Goal: Information Seeking & Learning: Learn about a topic

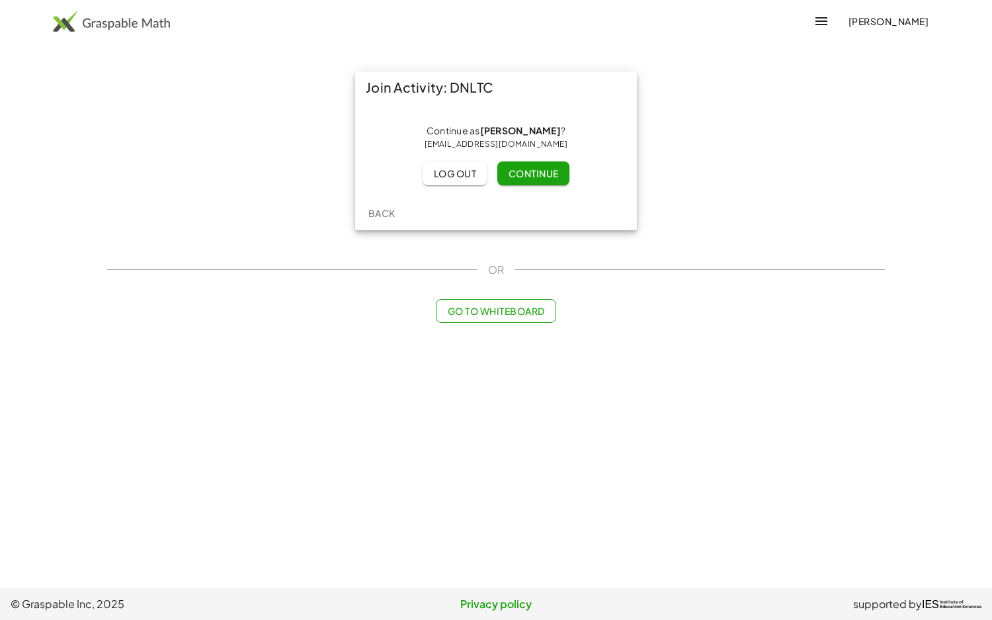
click at [544, 175] on span "Continue" at bounding box center [533, 173] width 50 height 12
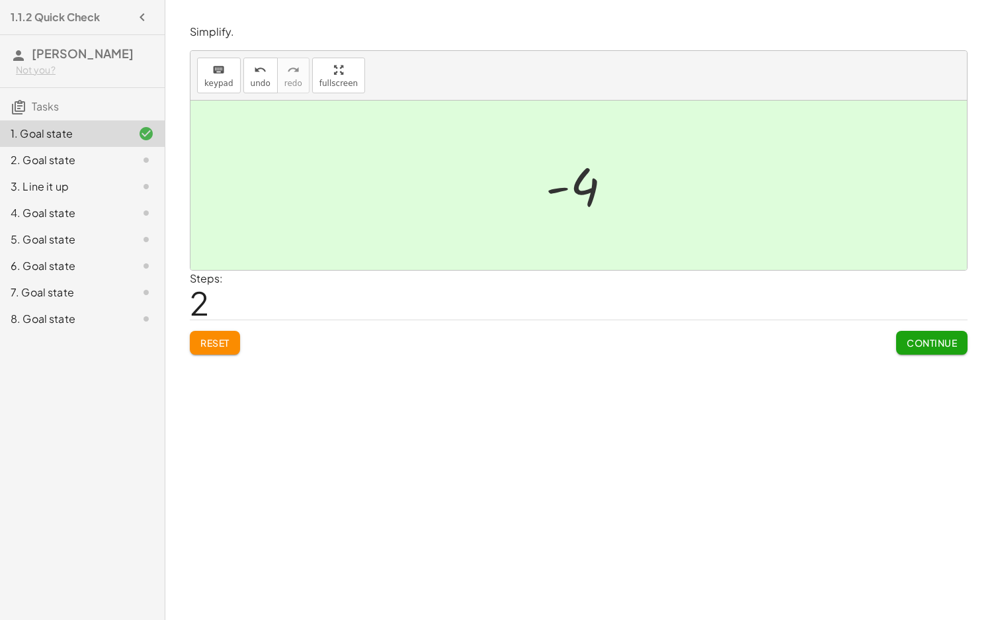
click at [922, 351] on button "Continue" at bounding box center [931, 343] width 71 height 24
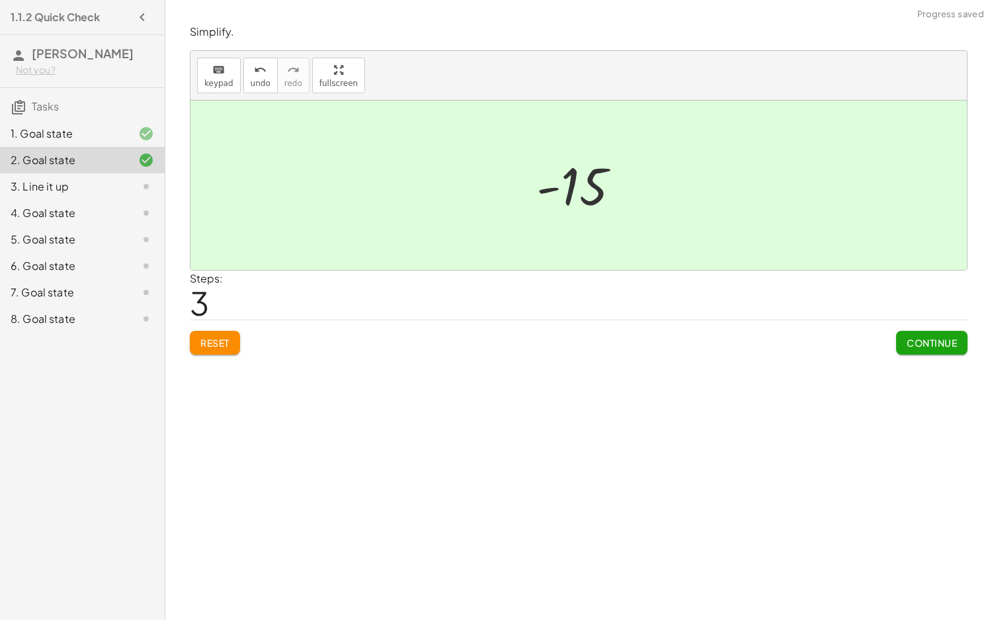
click at [900, 336] on button "Continue" at bounding box center [931, 343] width 71 height 24
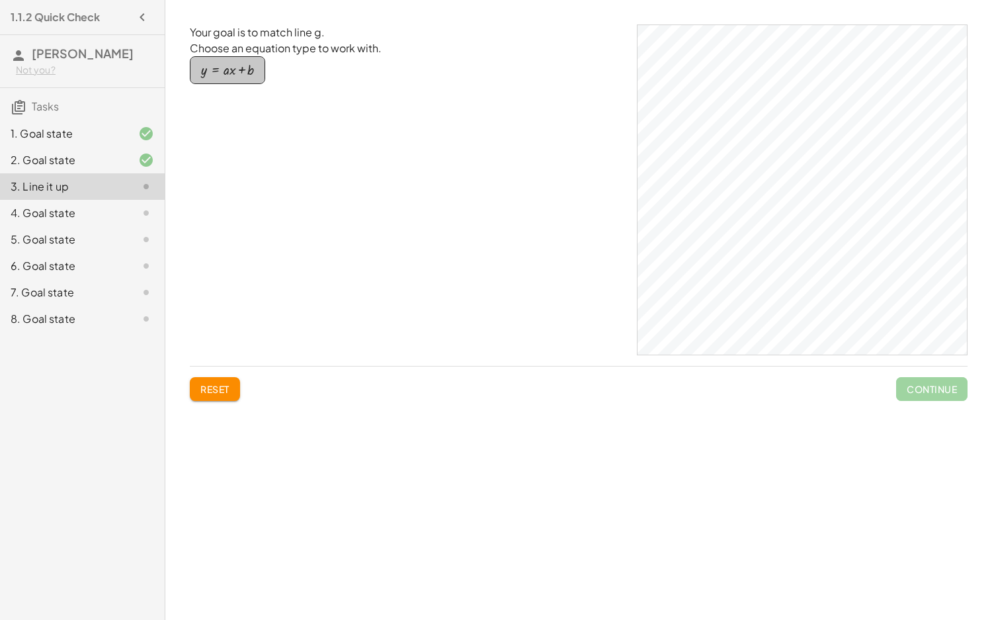
click at [222, 73] on div "button" at bounding box center [227, 70] width 53 height 15
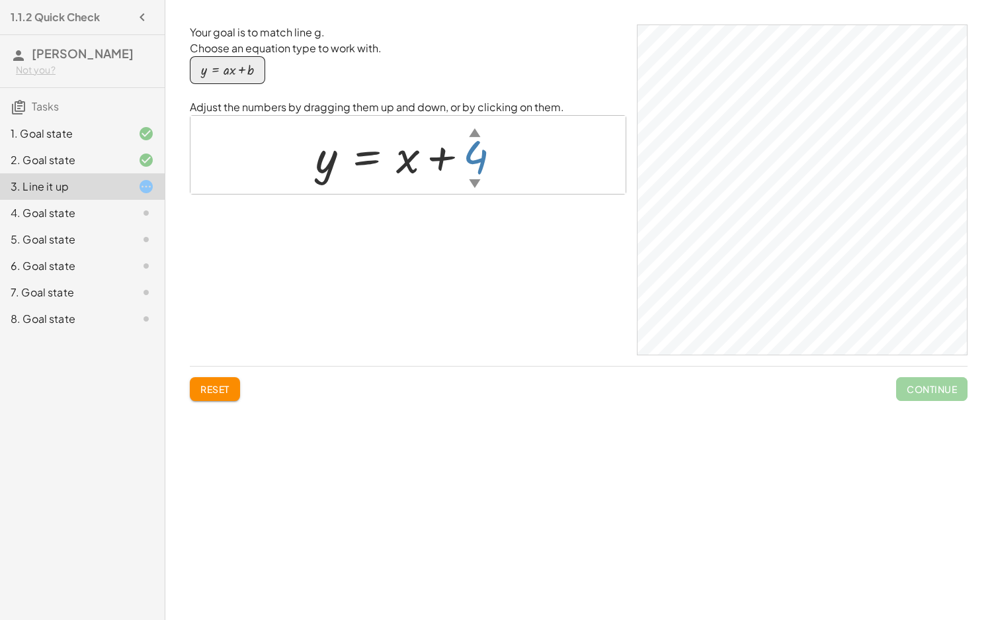
click at [473, 133] on div "▲" at bounding box center [474, 132] width 11 height 17
click at [409, 167] on div at bounding box center [413, 155] width 210 height 60
click at [413, 162] on div at bounding box center [413, 155] width 210 height 60
drag, startPoint x: 413, startPoint y: 162, endPoint x: 403, endPoint y: 157, distance: 10.9
click at [411, 161] on div at bounding box center [413, 155] width 210 height 60
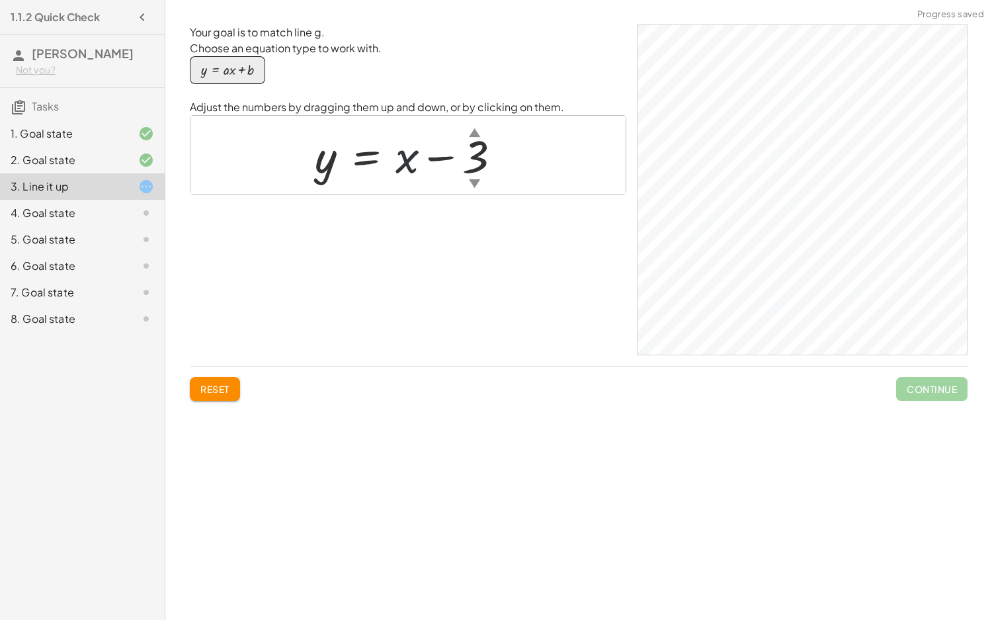
click at [403, 157] on div at bounding box center [413, 155] width 210 height 60
click at [397, 161] on div at bounding box center [413, 155] width 210 height 60
click at [401, 163] on div at bounding box center [413, 155] width 210 height 60
drag, startPoint x: 408, startPoint y: 159, endPoint x: 366, endPoint y: 165, distance: 42.1
click at [380, 164] on div at bounding box center [413, 155] width 210 height 60
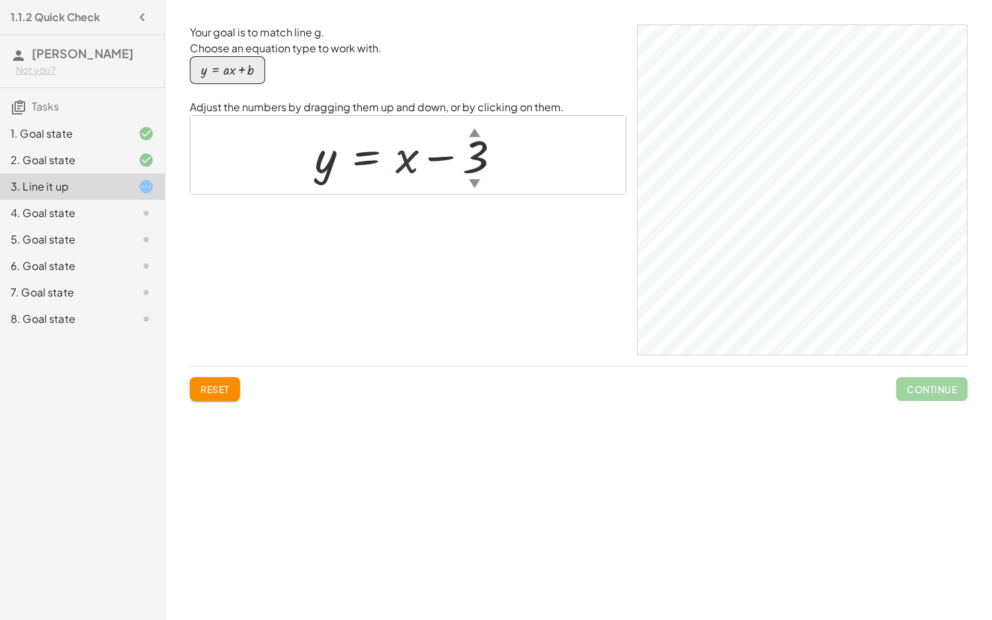
click at [337, 161] on div at bounding box center [413, 155] width 210 height 60
drag, startPoint x: 364, startPoint y: 152, endPoint x: 388, endPoint y: 155, distance: 24.0
click at [384, 155] on div at bounding box center [413, 155] width 210 height 60
click at [397, 153] on div at bounding box center [413, 155] width 210 height 60
click at [381, 157] on div at bounding box center [413, 155] width 210 height 60
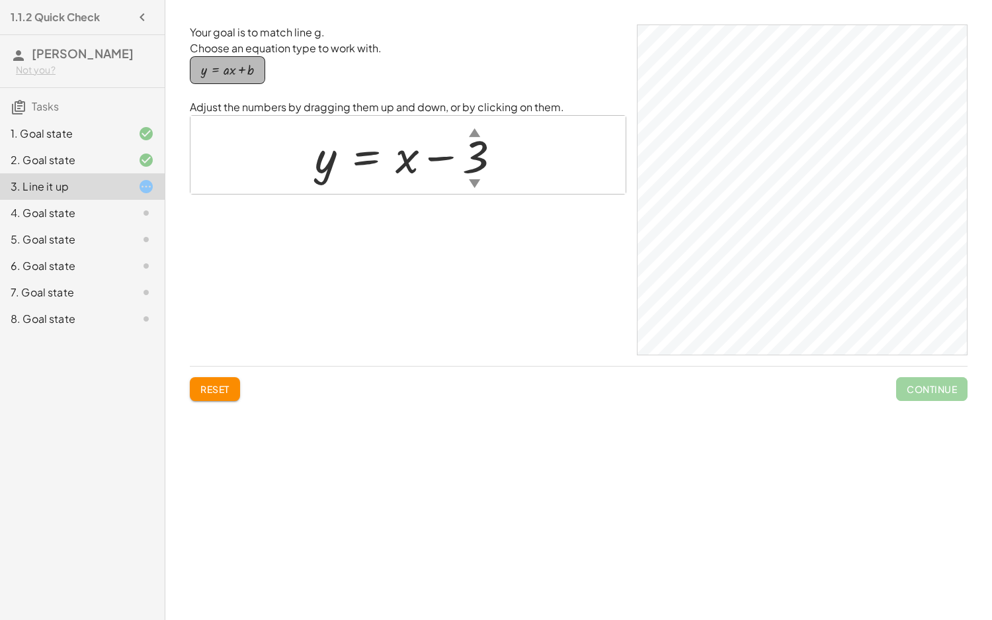
click at [238, 69] on div "button" at bounding box center [227, 70] width 53 height 15
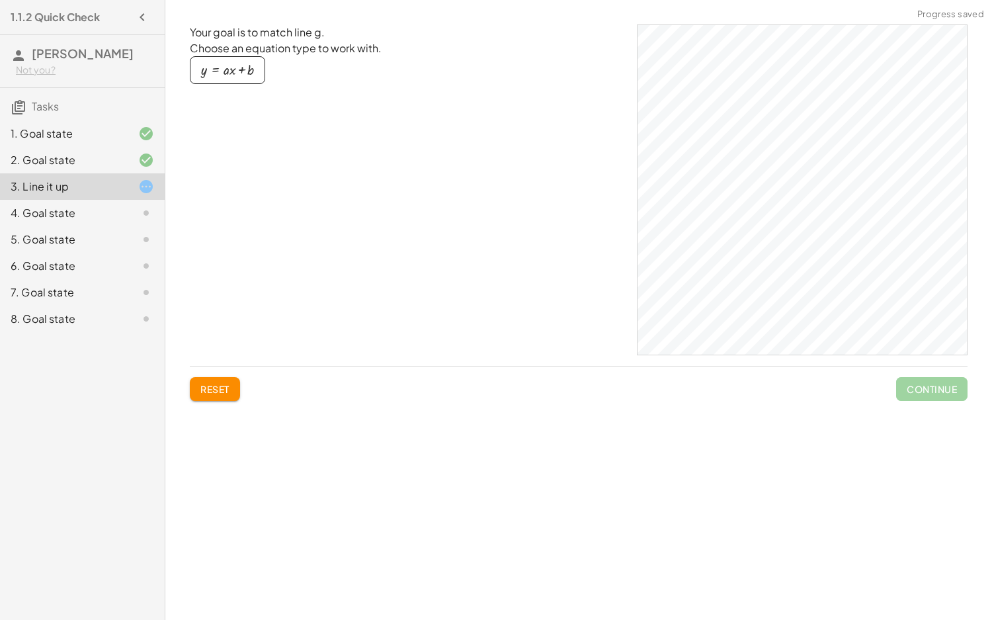
click at [237, 88] on div "y = + · a · x + b" at bounding box center [408, 77] width 437 height 43
click at [234, 74] on div "button" at bounding box center [227, 70] width 53 height 15
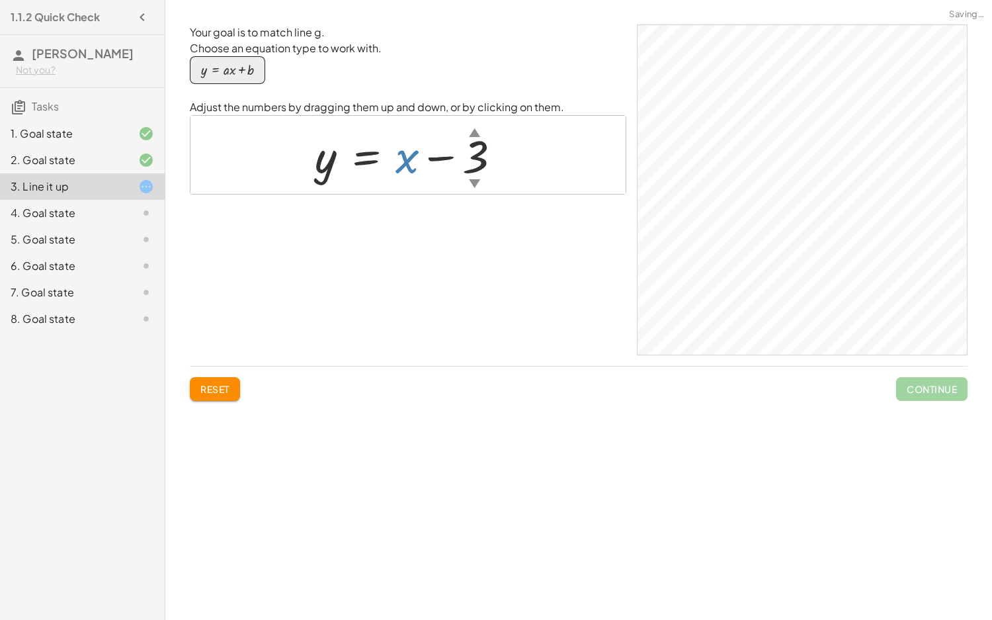
click at [403, 156] on div at bounding box center [413, 155] width 210 height 60
click at [409, 168] on div at bounding box center [413, 155] width 210 height 60
drag, startPoint x: 407, startPoint y: 166, endPoint x: 424, endPoint y: 172, distance: 17.6
click at [438, 179] on div at bounding box center [413, 155] width 210 height 60
drag, startPoint x: 405, startPoint y: 161, endPoint x: 480, endPoint y: 157, distance: 74.8
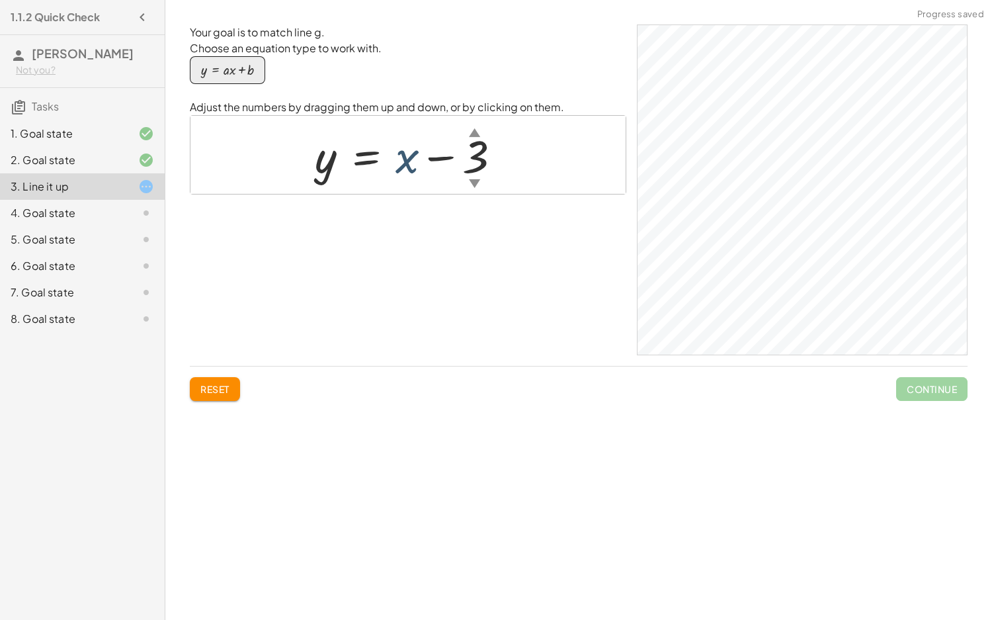
click at [480, 157] on div at bounding box center [413, 155] width 210 height 60
click at [335, 165] on div at bounding box center [413, 155] width 210 height 60
drag, startPoint x: 321, startPoint y: 169, endPoint x: 345, endPoint y: 167, distance: 23.8
click at [324, 169] on div at bounding box center [413, 155] width 210 height 60
click at [474, 133] on div "▲" at bounding box center [474, 132] width 11 height 17
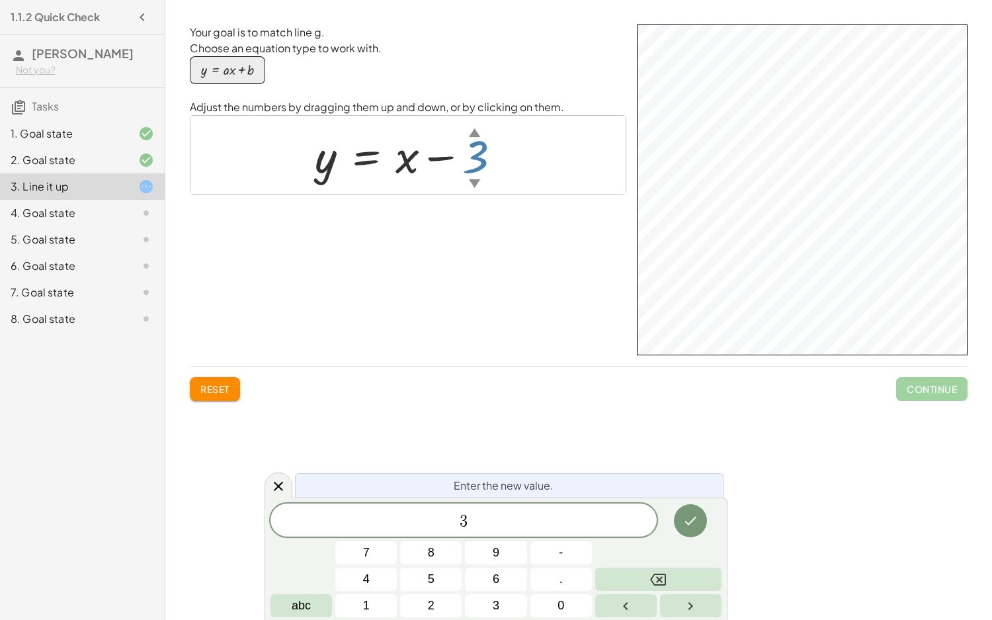
click at [401, 167] on div at bounding box center [413, 155] width 210 height 60
click at [406, 165] on div at bounding box center [413, 155] width 210 height 60
click at [408, 166] on div at bounding box center [413, 155] width 210 height 60
click at [409, 167] on div at bounding box center [413, 155] width 210 height 60
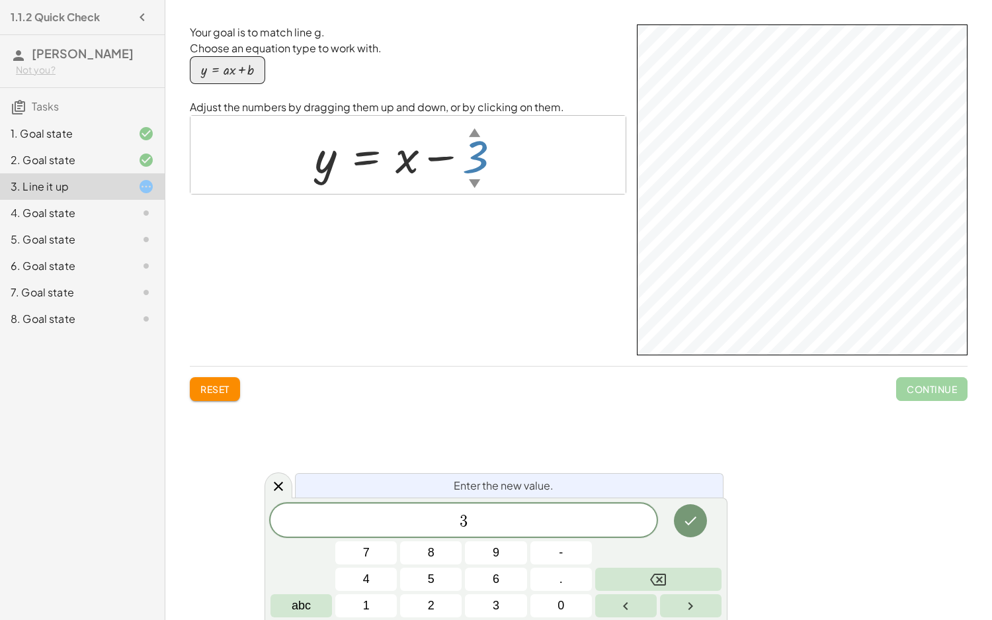
click at [327, 163] on div at bounding box center [413, 155] width 210 height 60
drag, startPoint x: 378, startPoint y: 166, endPoint x: 386, endPoint y: 163, distance: 8.4
click at [386, 164] on div at bounding box center [413, 155] width 210 height 60
click at [418, 161] on div at bounding box center [413, 155] width 210 height 60
drag, startPoint x: 418, startPoint y: 161, endPoint x: 486, endPoint y: 167, distance: 68.4
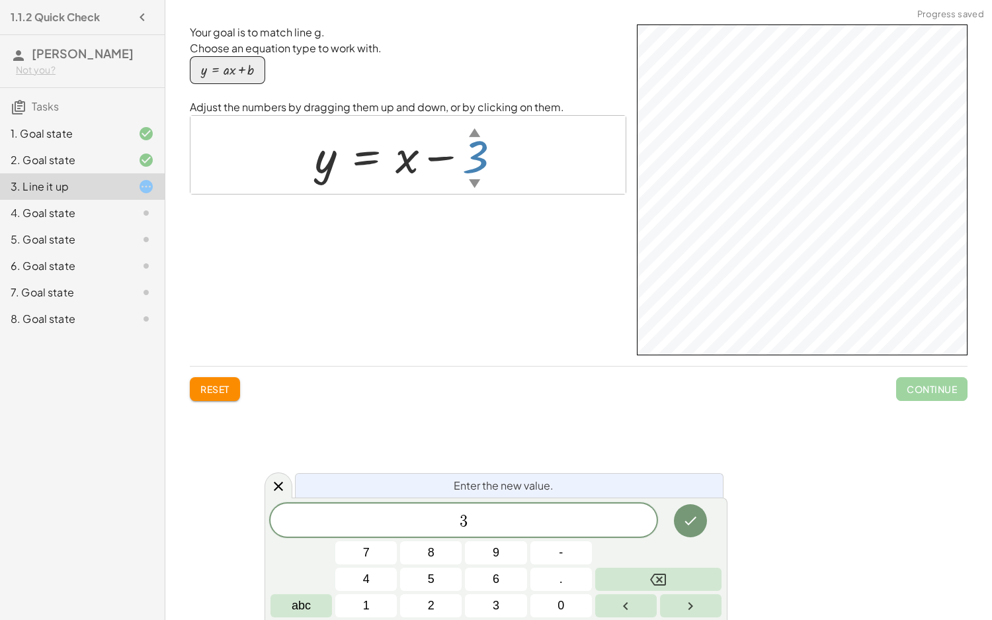
click at [486, 169] on div at bounding box center [413, 155] width 210 height 60
drag, startPoint x: 473, startPoint y: 162, endPoint x: 357, endPoint y: 165, distance: 115.8
click at [357, 165] on div at bounding box center [413, 155] width 210 height 60
click at [277, 483] on icon at bounding box center [279, 486] width 16 height 16
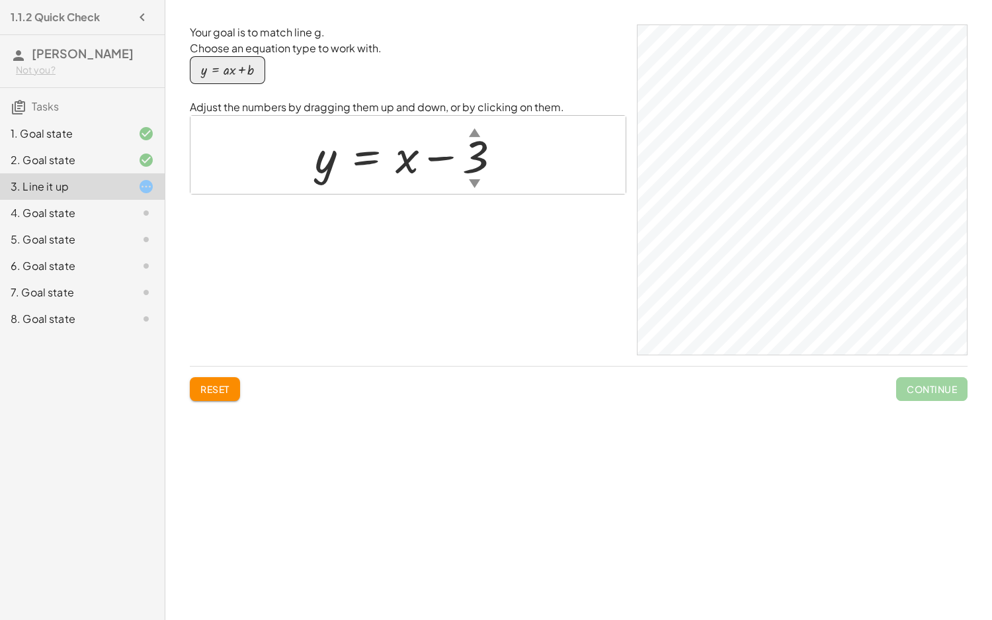
click at [225, 392] on span "Reset" at bounding box center [214, 389] width 29 height 12
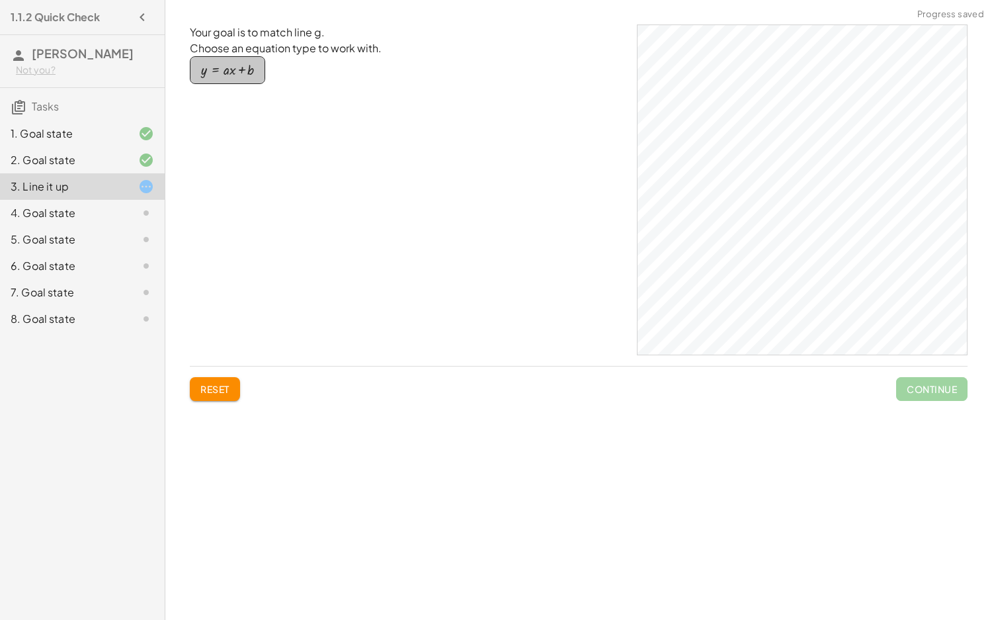
click at [240, 70] on div "button" at bounding box center [227, 70] width 53 height 15
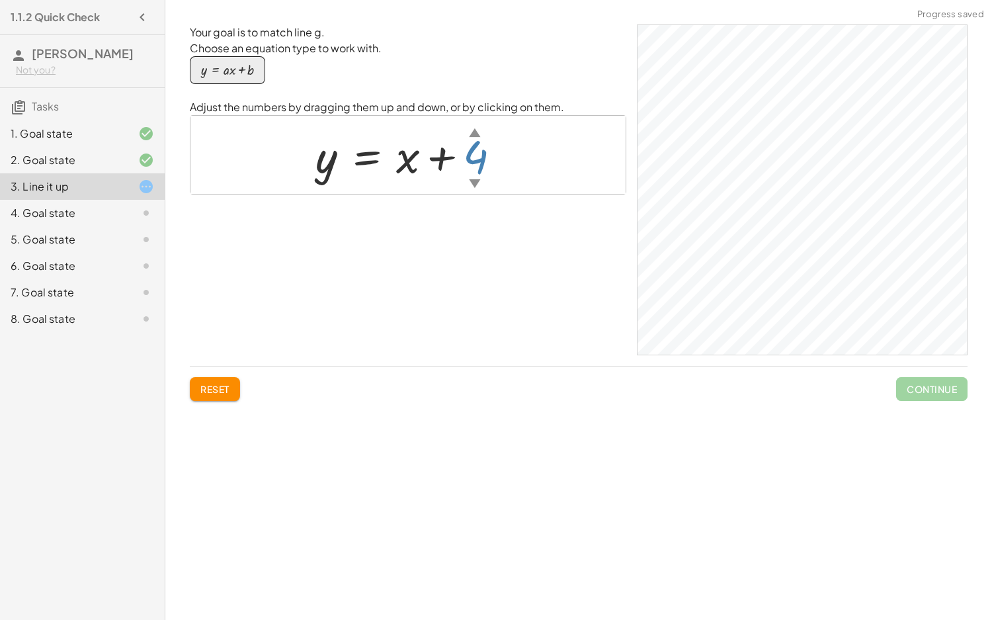
click at [474, 136] on div "▲" at bounding box center [474, 132] width 11 height 17
drag, startPoint x: 406, startPoint y: 183, endPoint x: 413, endPoint y: 167, distance: 17.5
click at [407, 179] on div at bounding box center [413, 155] width 210 height 60
click at [413, 167] on div at bounding box center [413, 155] width 210 height 60
drag, startPoint x: 413, startPoint y: 167, endPoint x: 410, endPoint y: 157, distance: 10.5
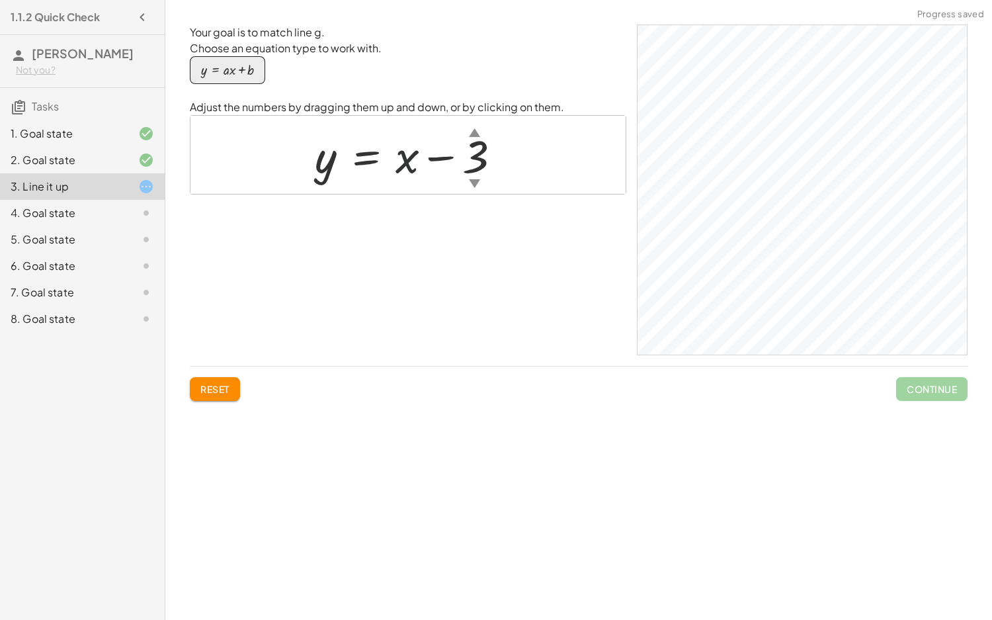
click at [410, 159] on div at bounding box center [413, 155] width 210 height 60
click at [410, 157] on div at bounding box center [413, 155] width 210 height 60
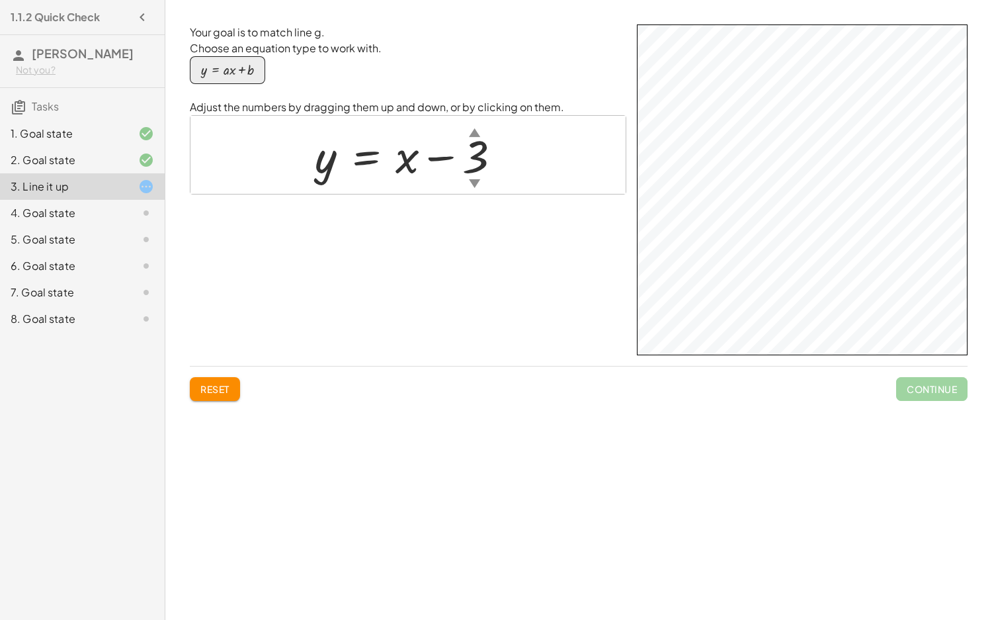
click at [437, 155] on div at bounding box center [413, 155] width 210 height 60
click at [407, 154] on div at bounding box center [413, 155] width 210 height 60
click at [332, 180] on div at bounding box center [413, 155] width 210 height 60
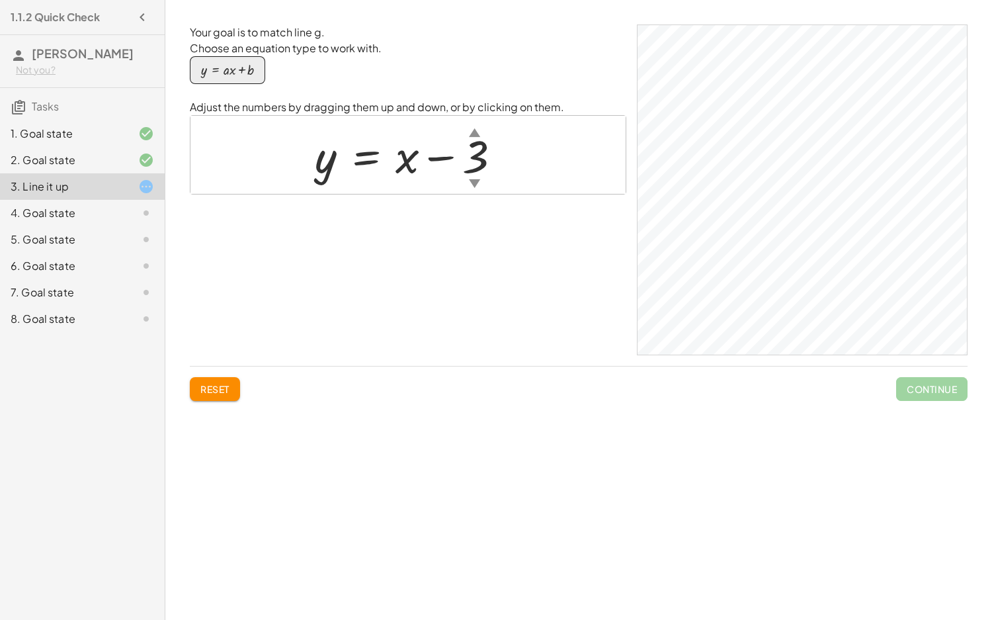
drag, startPoint x: 239, startPoint y: 69, endPoint x: 336, endPoint y: 146, distance: 123.7
click at [367, 171] on div "Your goal is to match line g. Choose an equation type to work with. y = + · a ·…" at bounding box center [408, 189] width 437 height 331
click at [214, 76] on div "button" at bounding box center [227, 70] width 53 height 15
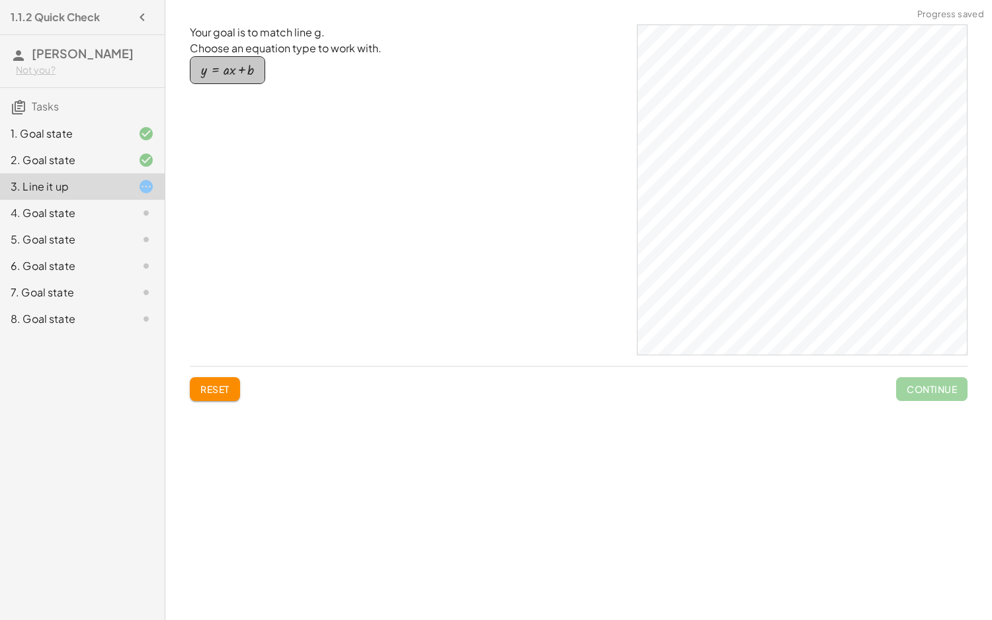
click at [256, 71] on button "y = + · a · x + b" at bounding box center [227, 70] width 75 height 28
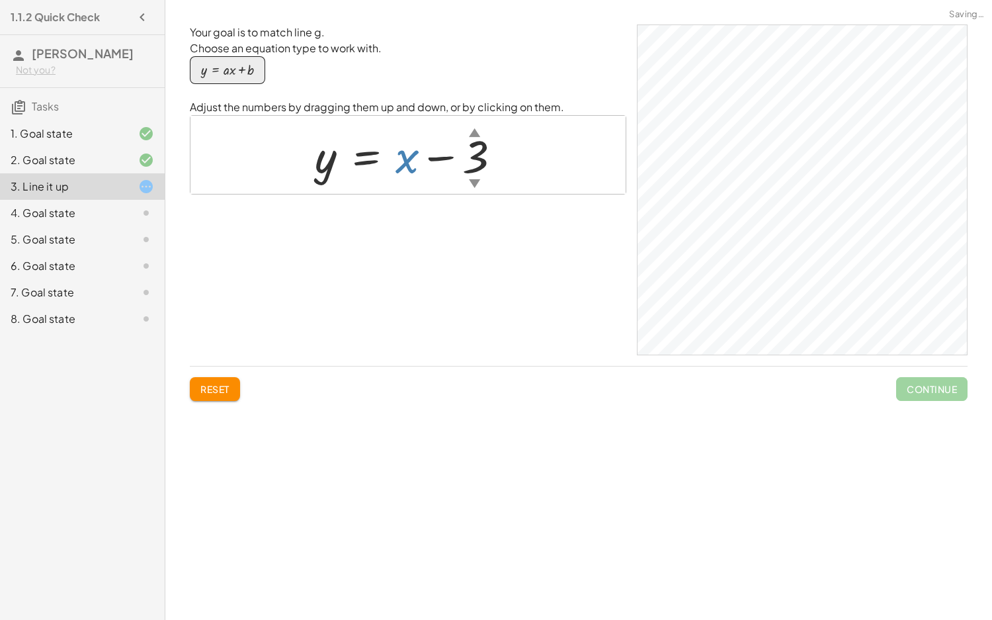
click at [399, 174] on div at bounding box center [413, 155] width 210 height 60
click at [400, 174] on div at bounding box center [413, 155] width 210 height 60
click at [409, 164] on div at bounding box center [413, 155] width 210 height 60
drag, startPoint x: 409, startPoint y: 164, endPoint x: 406, endPoint y: 228, distance: 63.5
click at [419, 254] on div "Your goal is to match line g. Choose an equation type to work with. y = + · a ·…" at bounding box center [408, 189] width 437 height 331
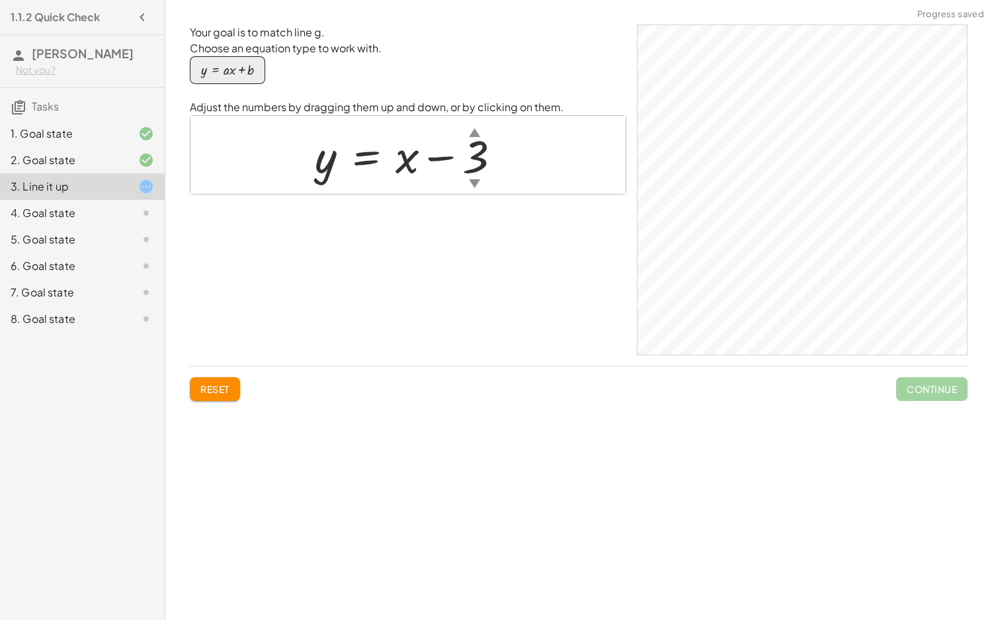
click at [405, 158] on div at bounding box center [413, 155] width 210 height 60
drag, startPoint x: 405, startPoint y: 158, endPoint x: 410, endPoint y: 165, distance: 8.5
click at [410, 165] on div at bounding box center [413, 155] width 210 height 60
click at [403, 175] on div at bounding box center [413, 155] width 210 height 60
click at [406, 169] on div at bounding box center [413, 155] width 210 height 60
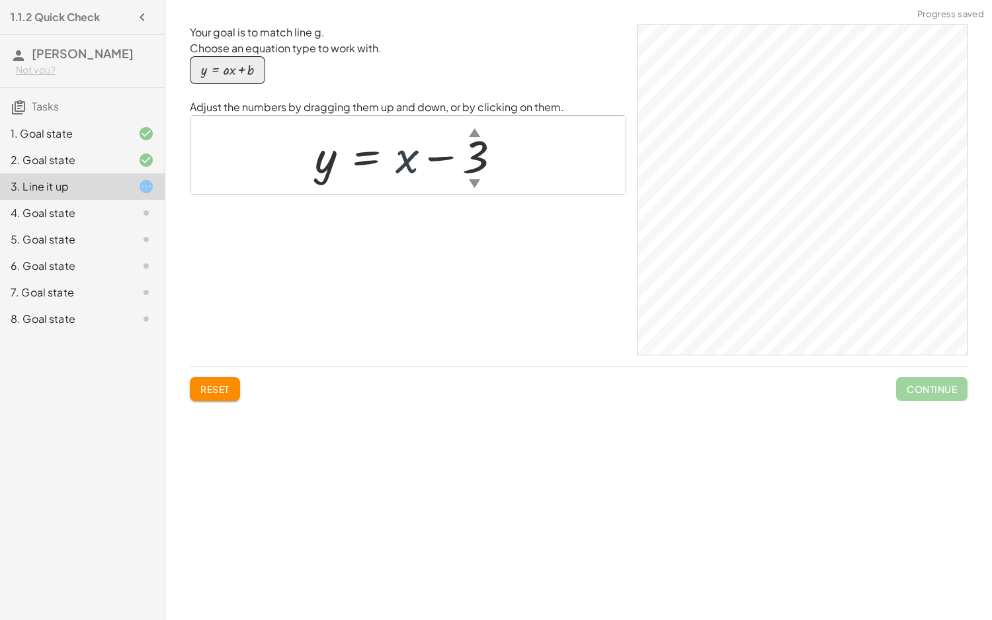
click at [407, 167] on div at bounding box center [413, 155] width 210 height 60
click at [407, 165] on div at bounding box center [413, 155] width 210 height 60
click at [130, 210] on div at bounding box center [135, 213] width 37 height 16
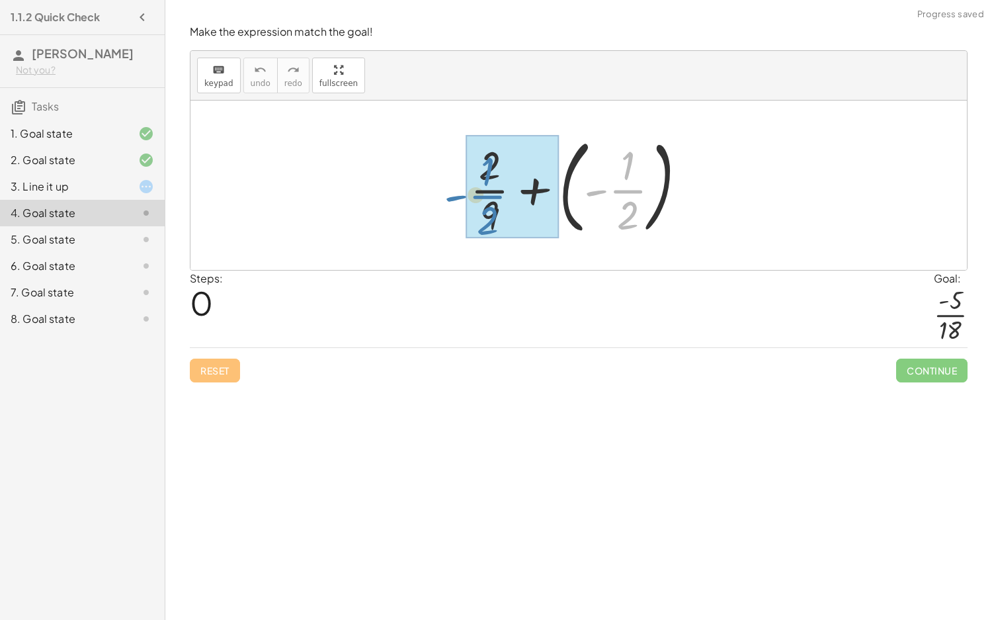
drag, startPoint x: 622, startPoint y: 195, endPoint x: 484, endPoint y: 200, distance: 138.3
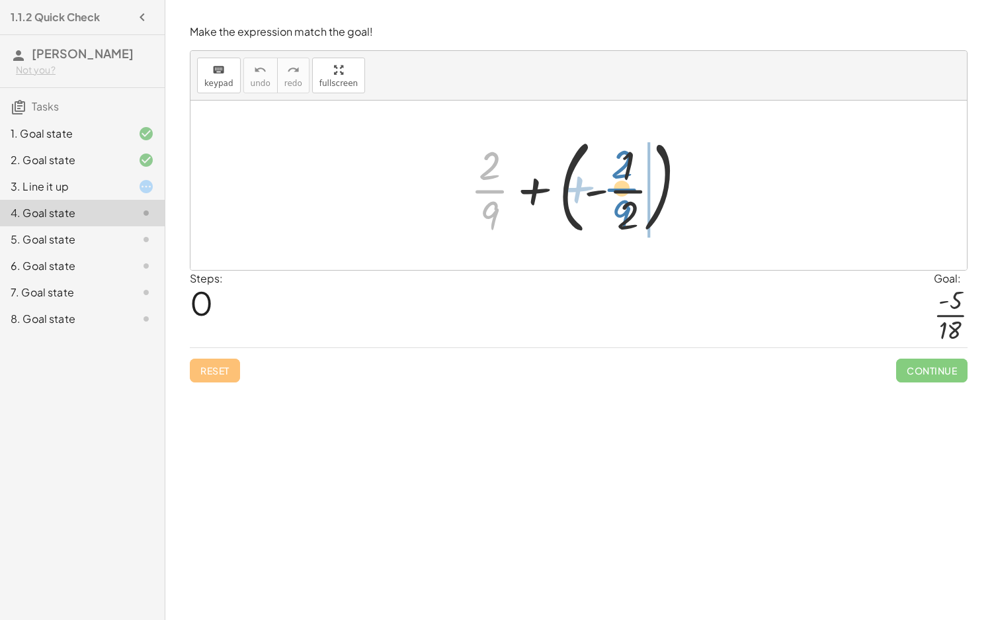
drag, startPoint x: 509, startPoint y: 199, endPoint x: 634, endPoint y: 185, distance: 126.5
click at [634, 185] on div at bounding box center [584, 185] width 240 height 110
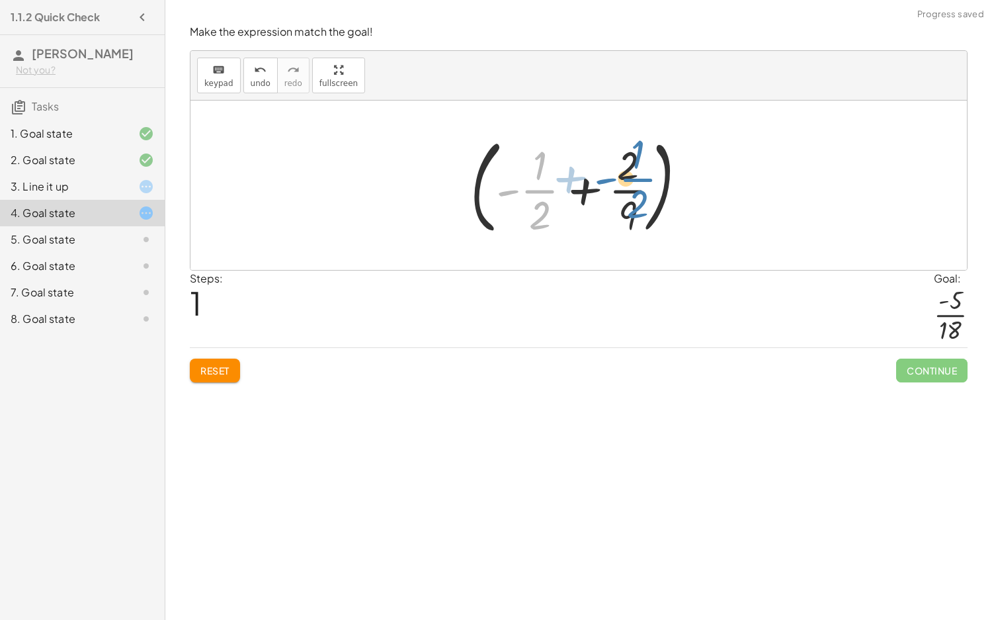
drag, startPoint x: 543, startPoint y: 194, endPoint x: 636, endPoint y: 190, distance: 93.3
click at [636, 190] on div at bounding box center [584, 185] width 240 height 110
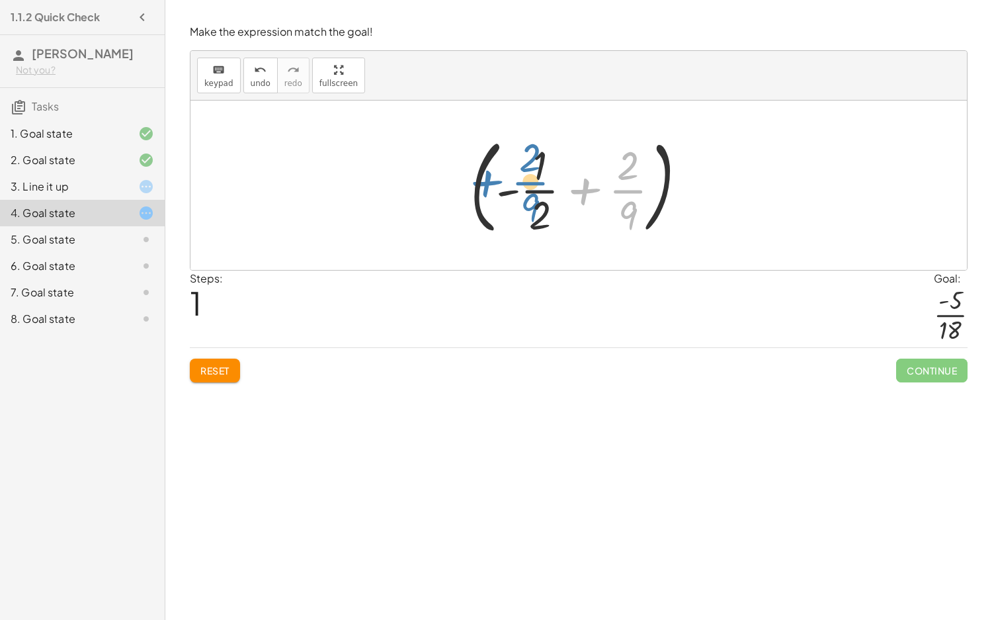
drag, startPoint x: 611, startPoint y: 208, endPoint x: 526, endPoint y: 193, distance: 86.0
click at [526, 193] on div at bounding box center [584, 185] width 240 height 110
click at [542, 215] on div at bounding box center [584, 185] width 240 height 110
click at [542, 216] on div at bounding box center [584, 185] width 240 height 110
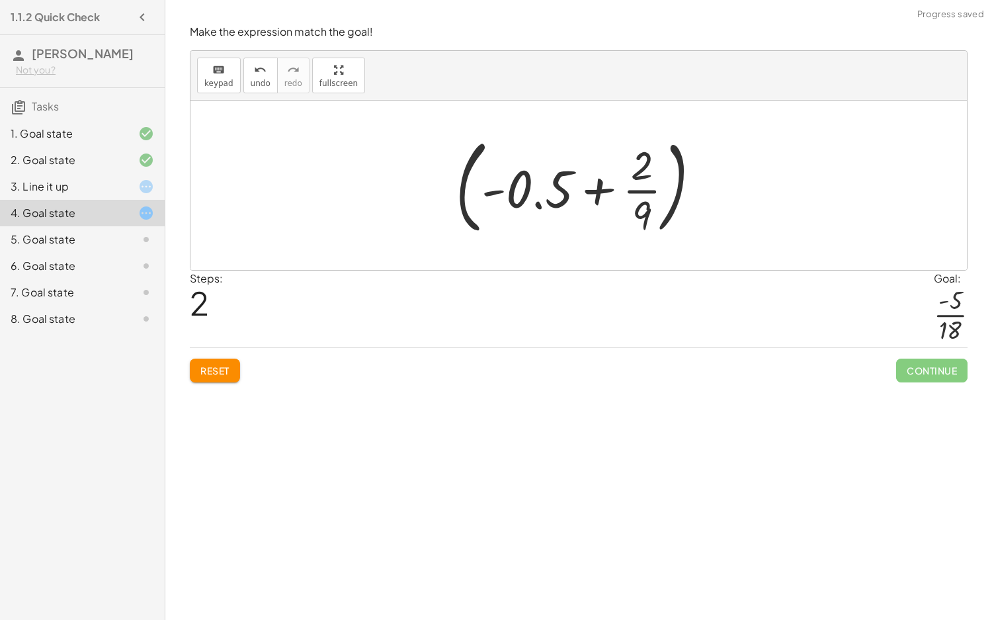
click at [638, 202] on div at bounding box center [583, 185] width 269 height 110
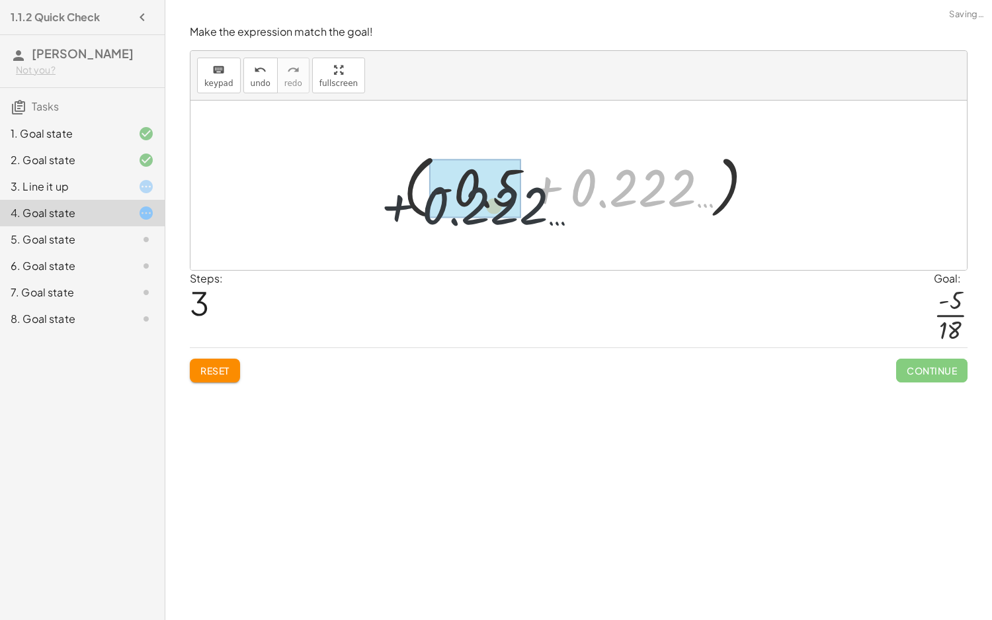
drag, startPoint x: 627, startPoint y: 190, endPoint x: 460, endPoint y: 205, distance: 168.0
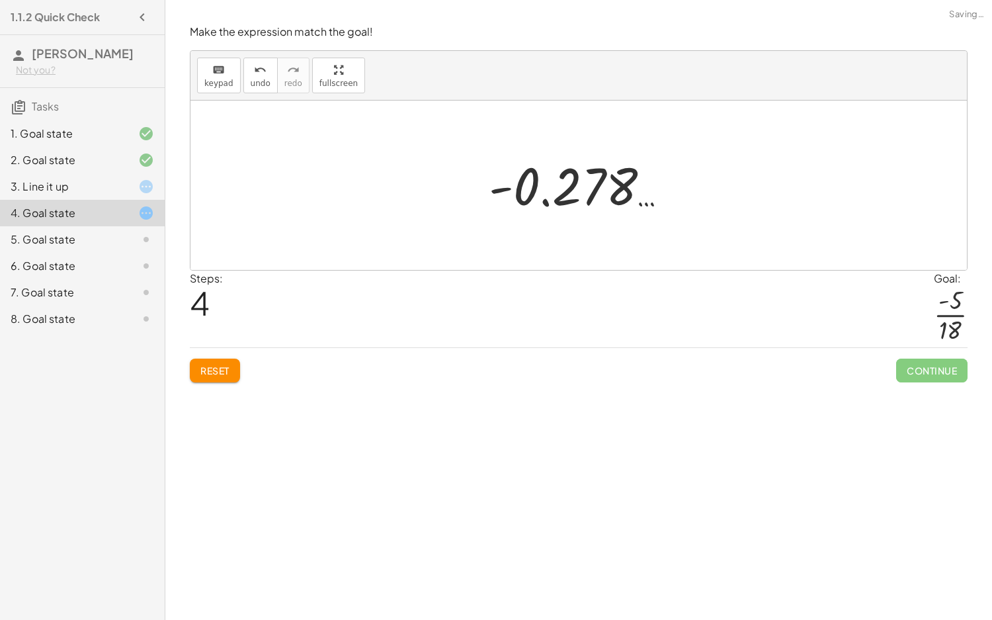
drag, startPoint x: 579, startPoint y: 187, endPoint x: 586, endPoint y: 191, distance: 8.6
click at [586, 191] on div at bounding box center [583, 185] width 202 height 65
click at [593, 198] on div at bounding box center [583, 185] width 202 height 65
click at [216, 374] on span "Reset" at bounding box center [214, 370] width 29 height 12
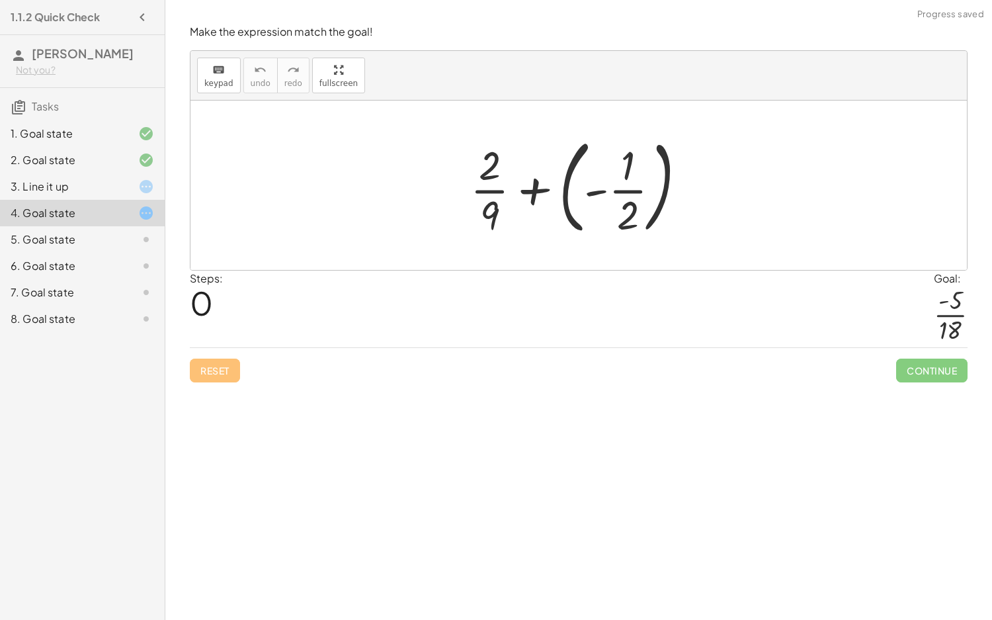
click at [633, 198] on div at bounding box center [584, 185] width 240 height 110
click at [605, 183] on div at bounding box center [584, 185] width 240 height 110
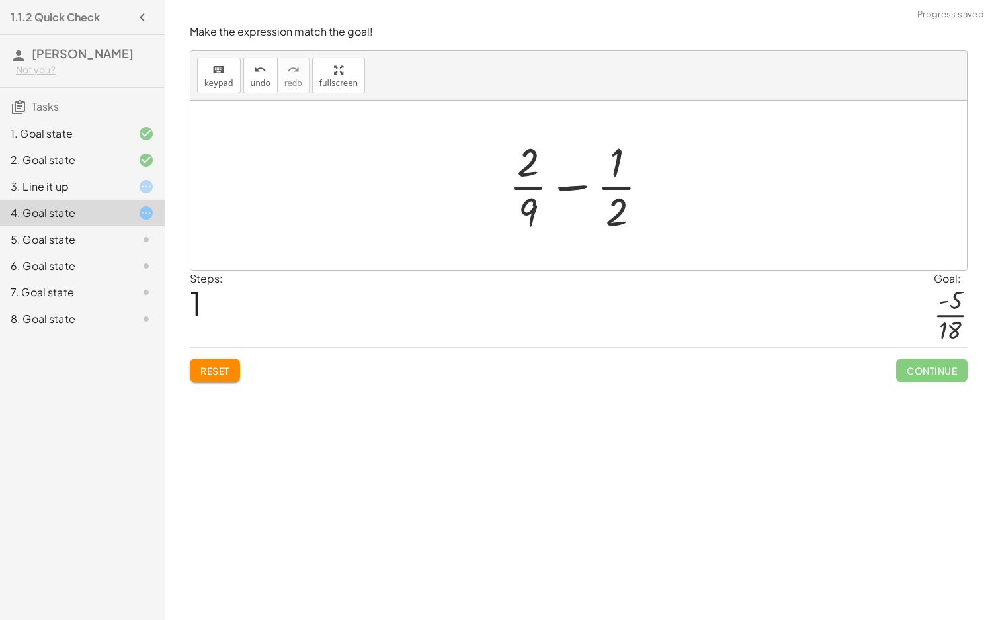
click at [573, 186] on div at bounding box center [584, 185] width 164 height 102
drag, startPoint x: 526, startPoint y: 193, endPoint x: 616, endPoint y: 194, distance: 90.0
click at [616, 194] on div at bounding box center [584, 185] width 164 height 102
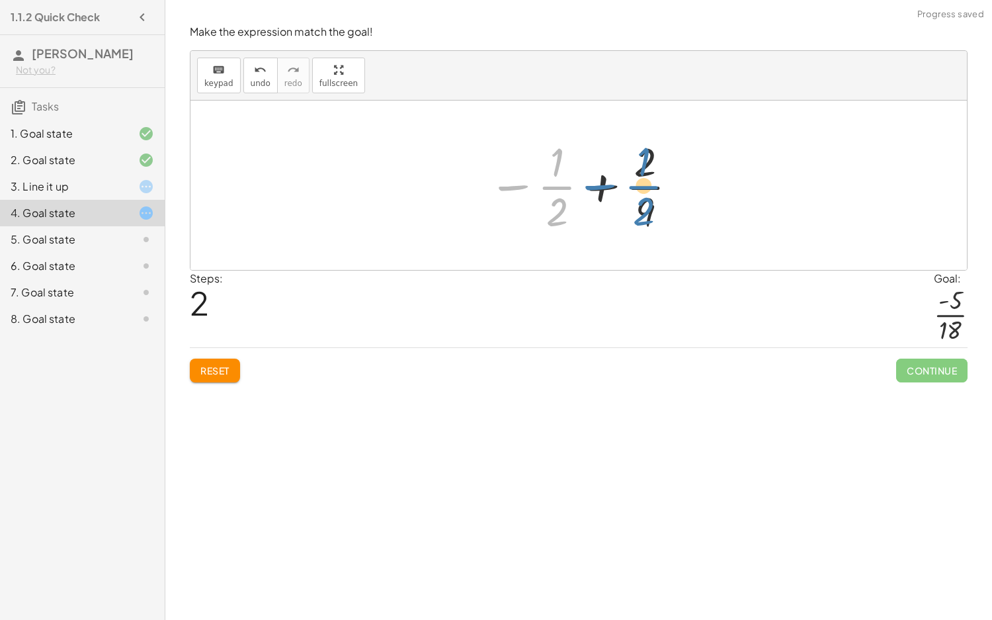
drag, startPoint x: 536, startPoint y: 198, endPoint x: 624, endPoint y: 197, distance: 87.3
click at [624, 197] on div at bounding box center [583, 185] width 204 height 102
click at [606, 194] on div at bounding box center [583, 185] width 204 height 102
click at [601, 190] on div at bounding box center [583, 185] width 204 height 102
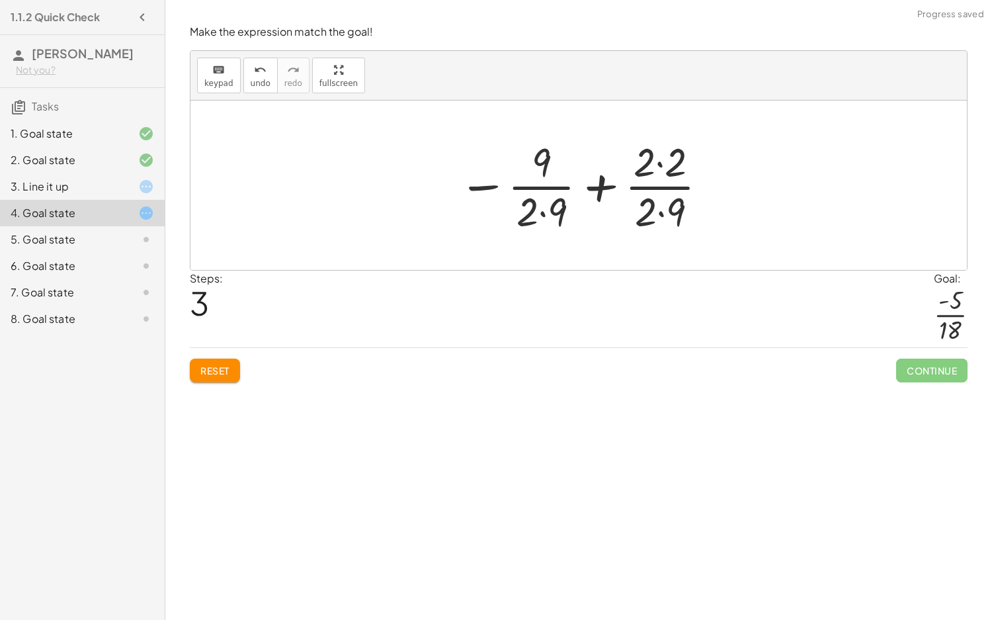
click at [595, 194] on div at bounding box center [584, 185] width 265 height 102
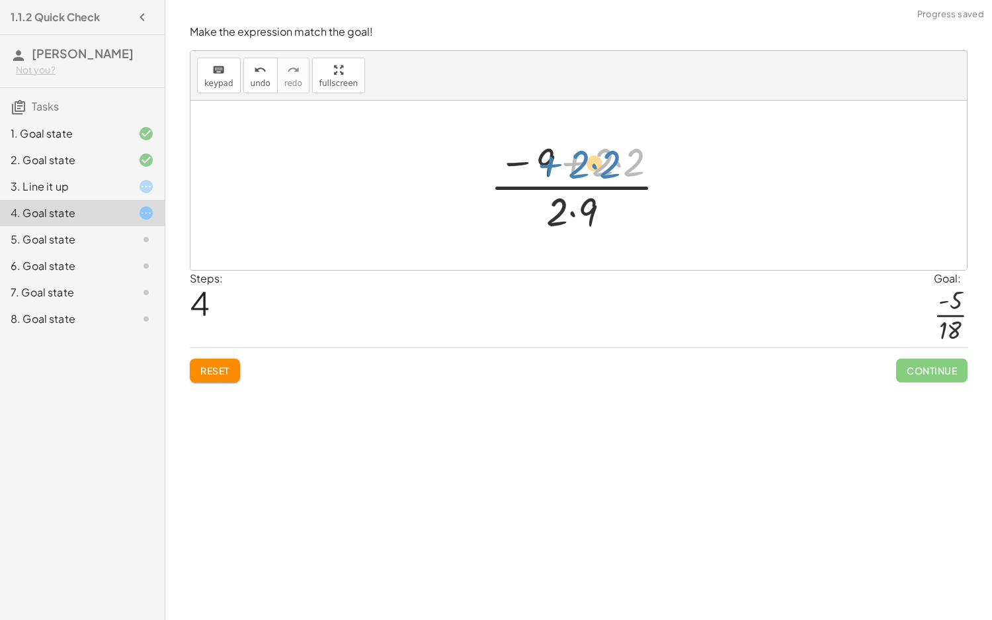
drag, startPoint x: 557, startPoint y: 172, endPoint x: 532, endPoint y: 173, distance: 25.2
click at [532, 173] on div at bounding box center [583, 185] width 200 height 102
click at [577, 171] on div at bounding box center [583, 185] width 200 height 102
click at [577, 201] on div at bounding box center [583, 185] width 200 height 102
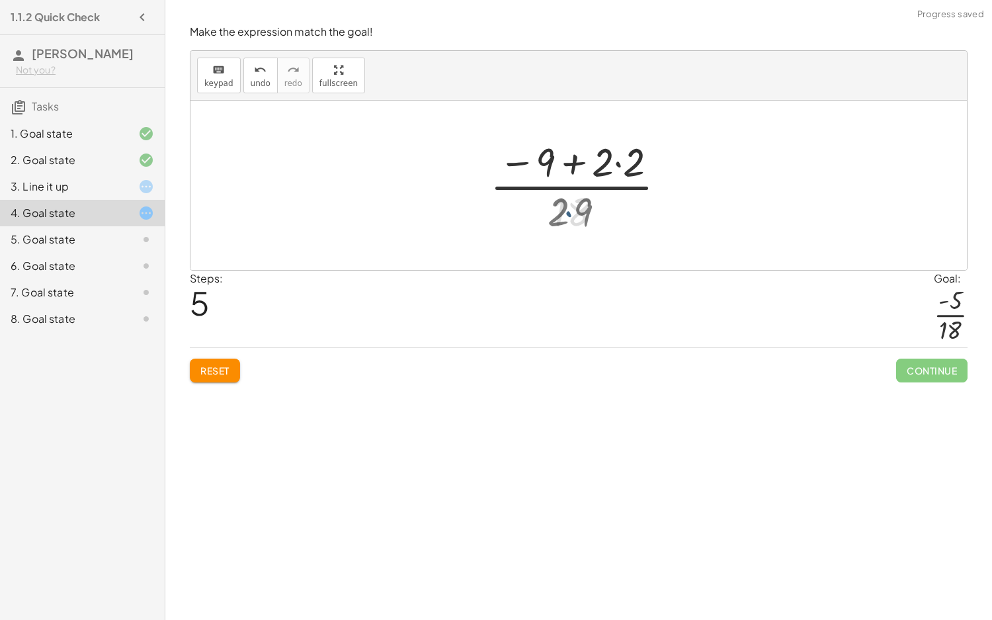
click at [576, 209] on div at bounding box center [583, 185] width 200 height 102
click at [571, 161] on div at bounding box center [583, 185] width 200 height 102
drag, startPoint x: 571, startPoint y: 161, endPoint x: 589, endPoint y: 165, distance: 17.6
click at [572, 161] on div at bounding box center [583, 185] width 200 height 102
drag, startPoint x: 610, startPoint y: 167, endPoint x: 532, endPoint y: 167, distance: 77.4
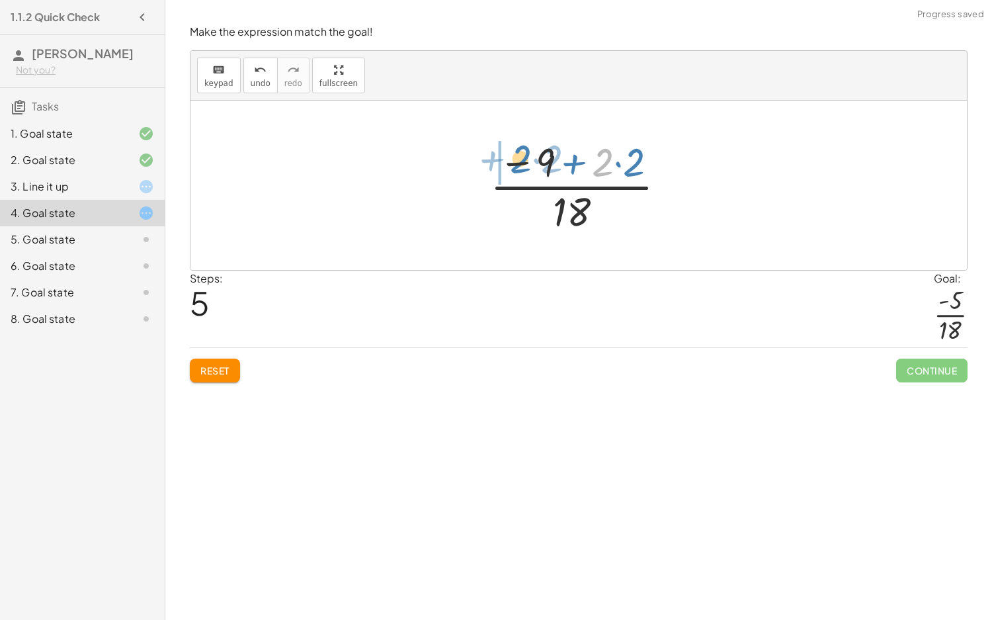
click at [525, 164] on div at bounding box center [583, 185] width 200 height 102
drag, startPoint x: 550, startPoint y: 173, endPoint x: 558, endPoint y: 174, distance: 8.0
click at [552, 174] on div at bounding box center [583, 185] width 163 height 102
click at [573, 165] on div at bounding box center [584, 185] width 132 height 102
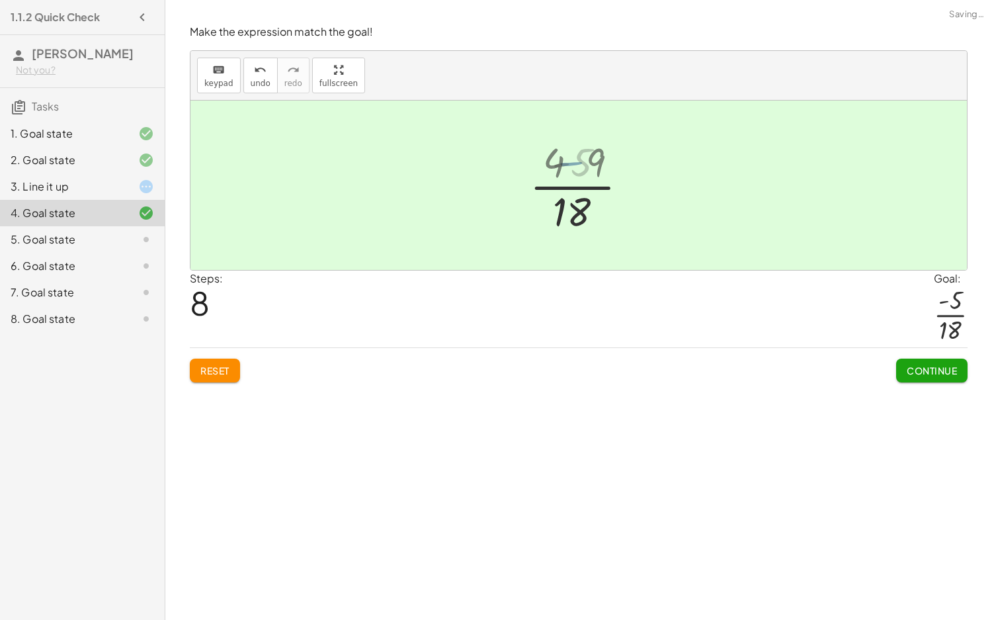
click at [573, 165] on div at bounding box center [583, 185] width 93 height 102
click at [924, 369] on span "Continue" at bounding box center [932, 370] width 50 height 12
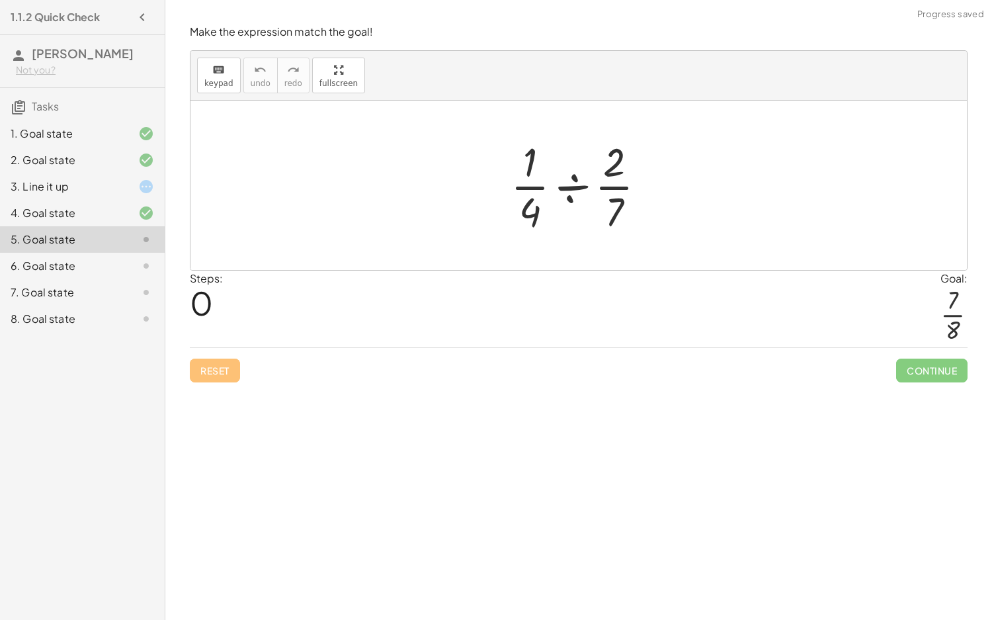
click at [577, 192] on div at bounding box center [583, 185] width 159 height 102
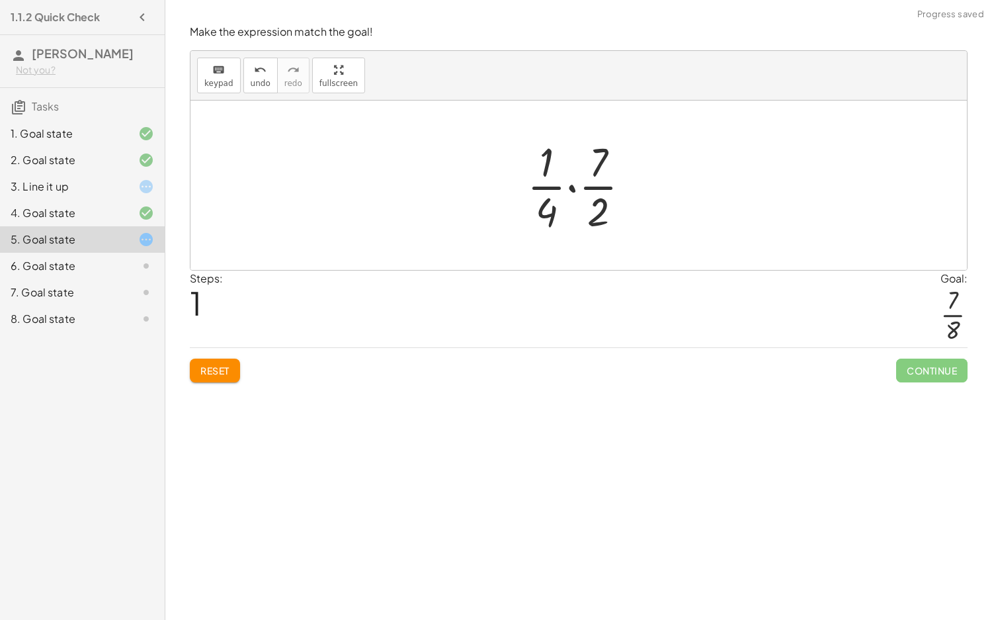
click at [575, 192] on div at bounding box center [584, 185] width 127 height 102
click at [579, 213] on div at bounding box center [583, 185] width 106 height 102
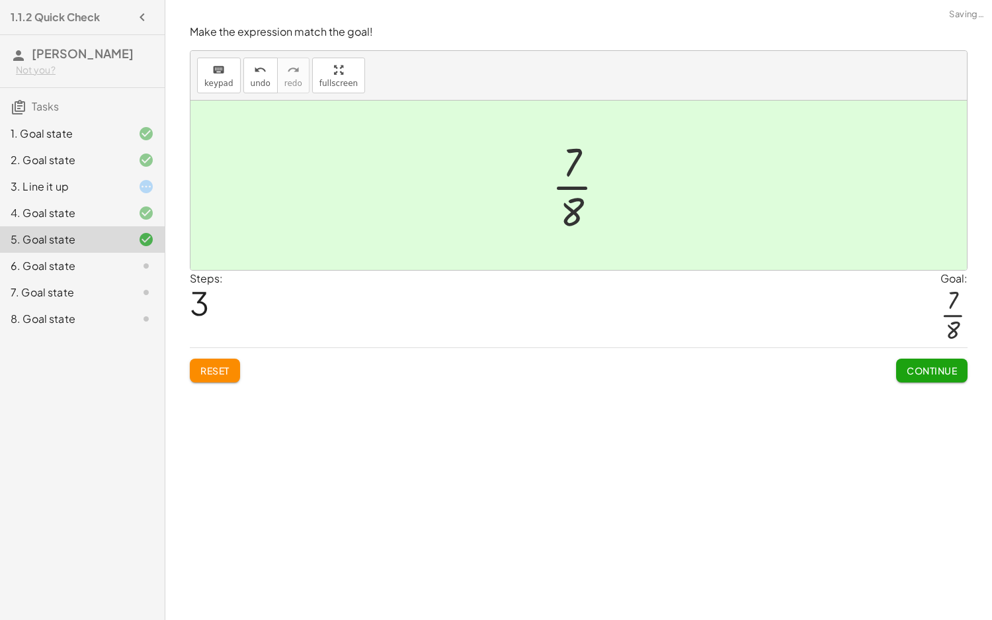
click at [130, 209] on div at bounding box center [135, 213] width 37 height 16
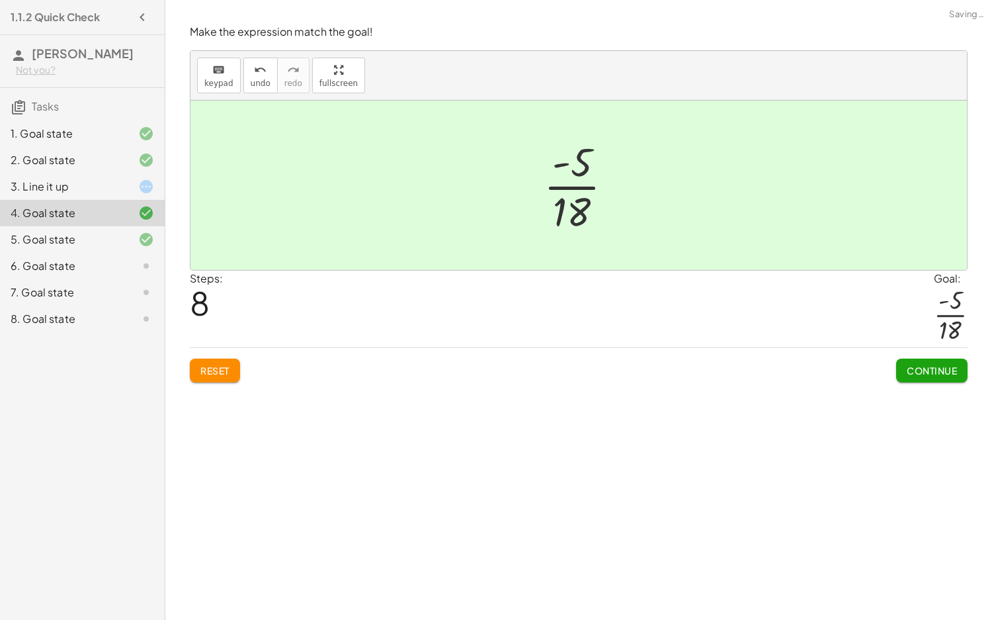
click at [120, 234] on div at bounding box center [135, 239] width 37 height 16
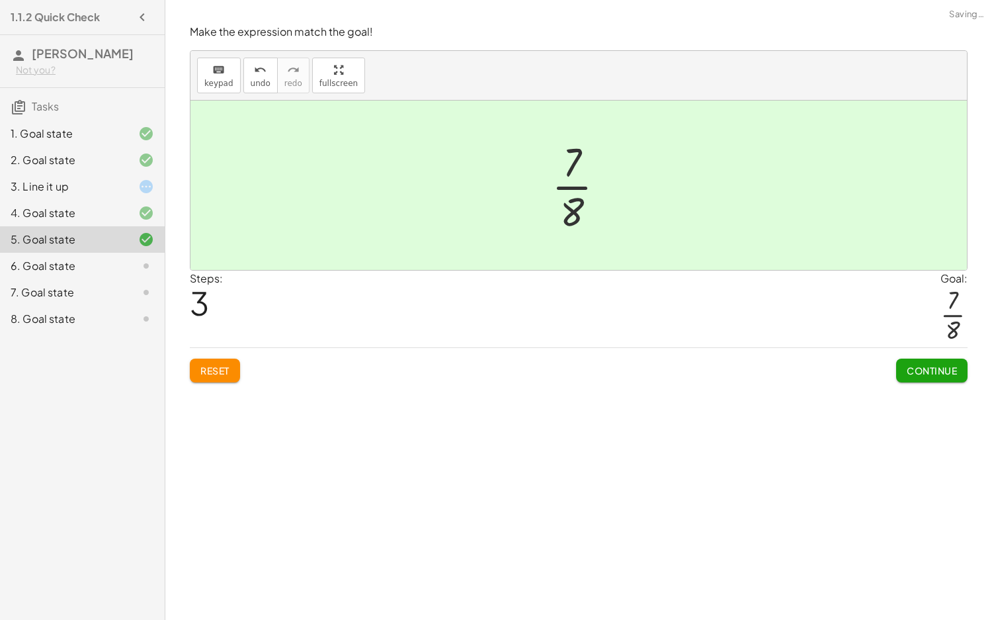
click at [925, 370] on span "Continue" at bounding box center [932, 370] width 50 height 12
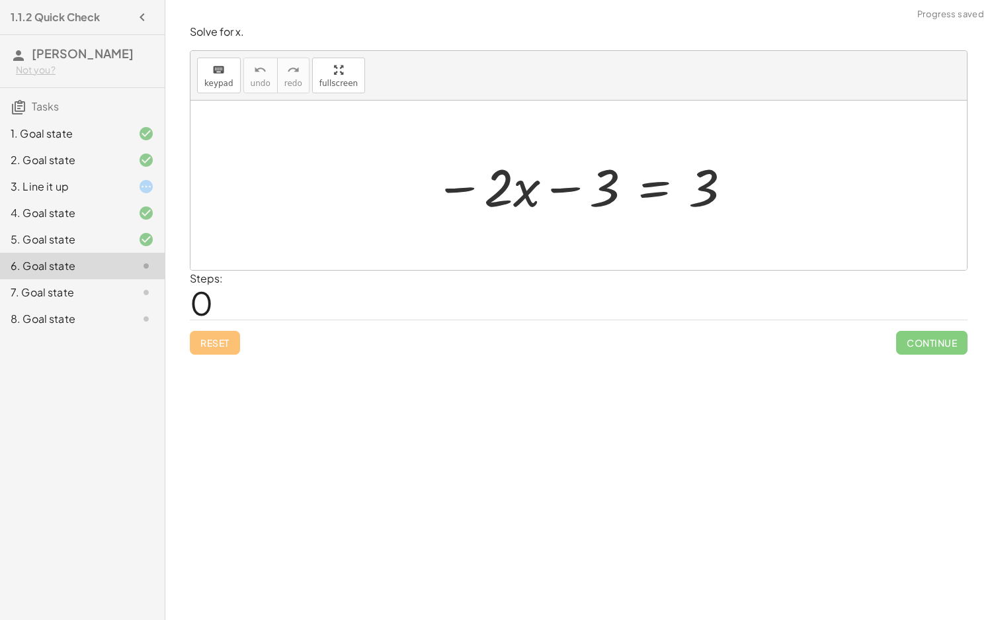
click at [131, 212] on div at bounding box center [135, 213] width 37 height 16
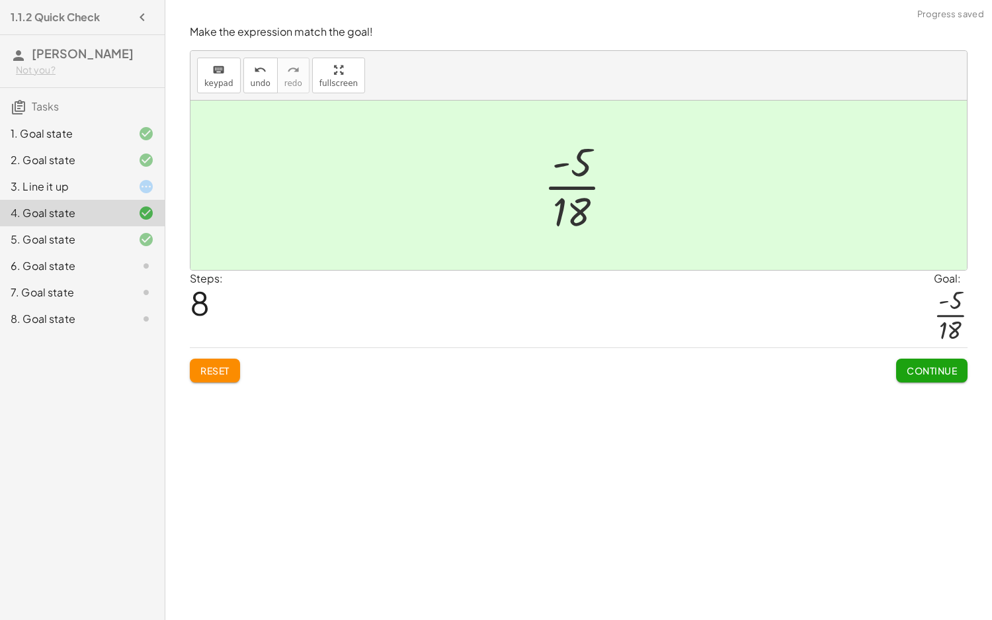
click at [225, 368] on span "Reset" at bounding box center [214, 370] width 29 height 12
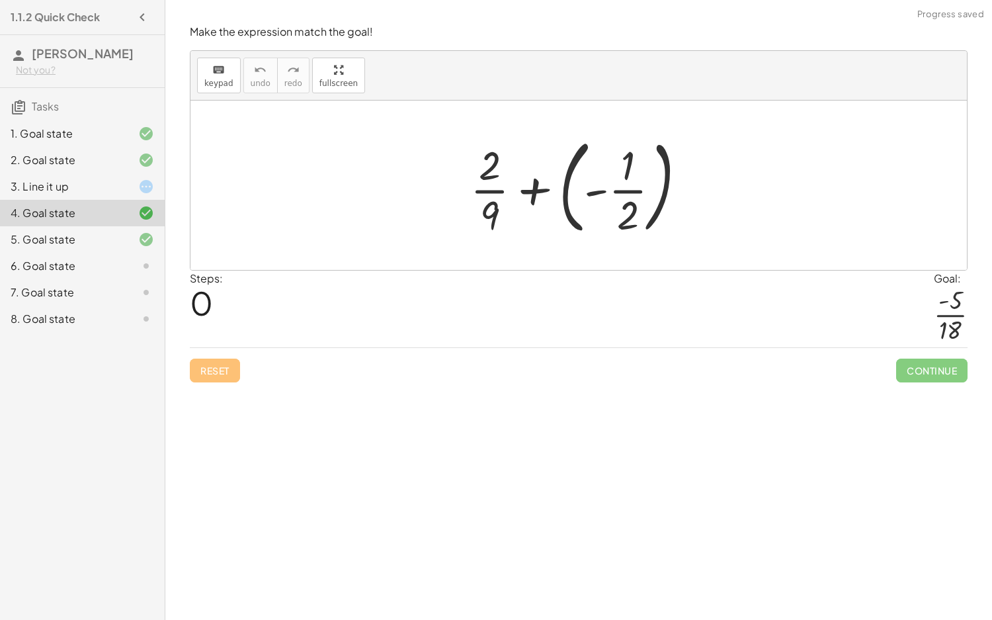
click at [620, 188] on div at bounding box center [584, 185] width 240 height 110
click at [628, 191] on div at bounding box center [584, 185] width 240 height 110
click at [499, 190] on div at bounding box center [584, 185] width 240 height 110
drag, startPoint x: 494, startPoint y: 220, endPoint x: 494, endPoint y: 183, distance: 37.7
click at [494, 183] on div at bounding box center [584, 185] width 240 height 110
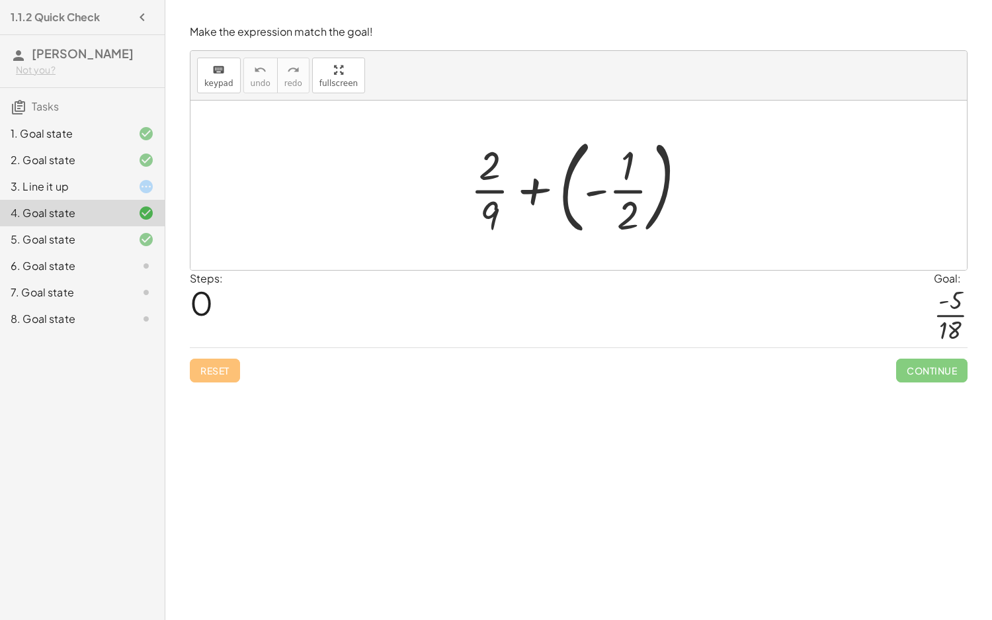
click at [531, 199] on div at bounding box center [584, 185] width 240 height 110
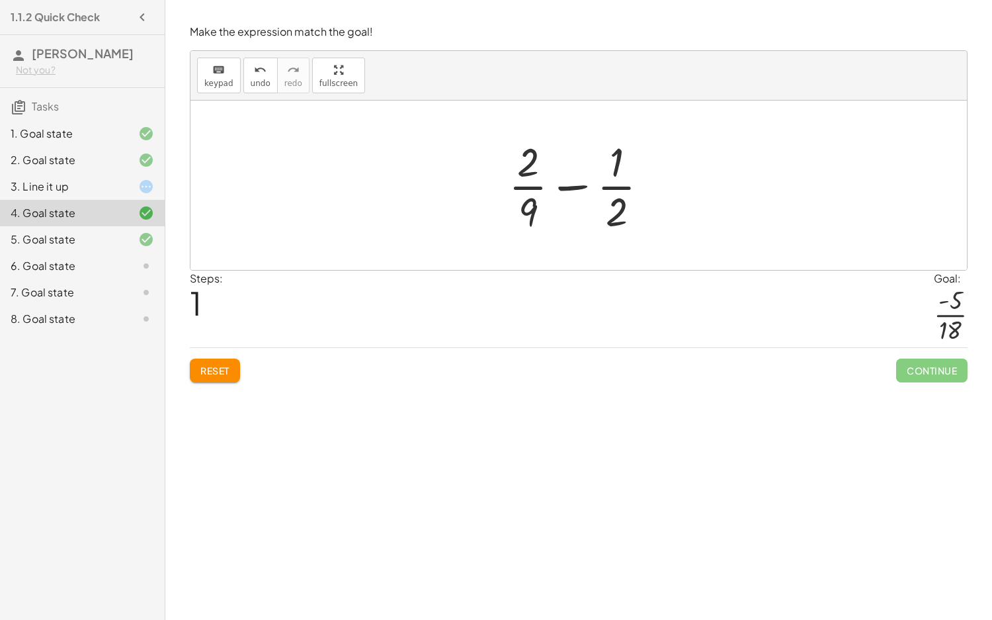
click at [579, 185] on div at bounding box center [584, 185] width 164 height 102
drag, startPoint x: 615, startPoint y: 206, endPoint x: 526, endPoint y: 188, distance: 90.4
click at [526, 188] on div at bounding box center [584, 185] width 164 height 102
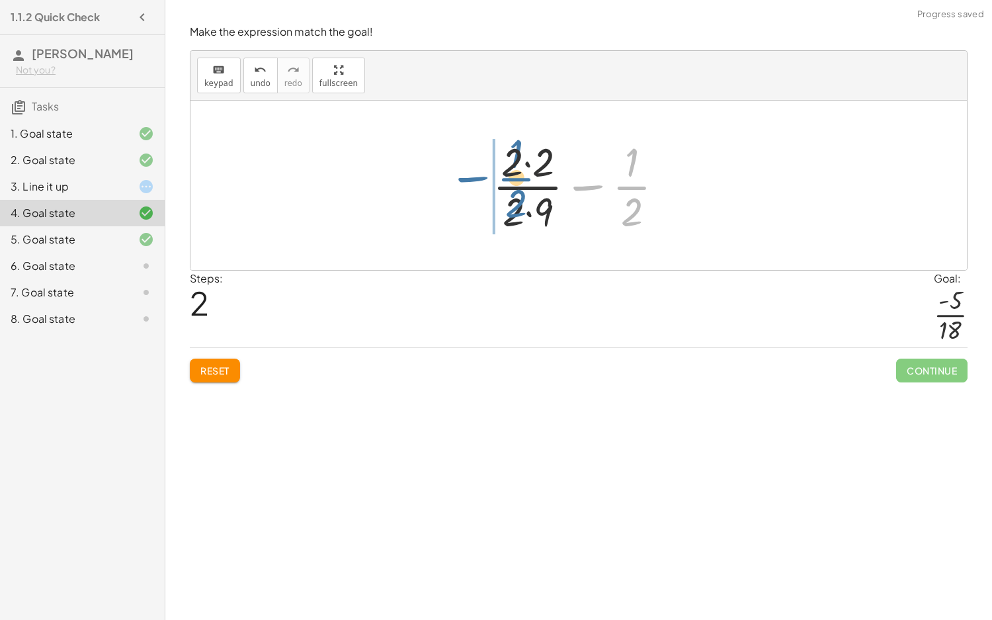
drag, startPoint x: 632, startPoint y: 187, endPoint x: 534, endPoint y: 182, distance: 97.3
click at [534, 182] on div at bounding box center [583, 185] width 195 height 102
click at [539, 185] on div at bounding box center [583, 185] width 195 height 102
click at [543, 189] on div at bounding box center [583, 185] width 195 height 102
drag, startPoint x: 528, startPoint y: 175, endPoint x: 536, endPoint y: 194, distance: 21.6
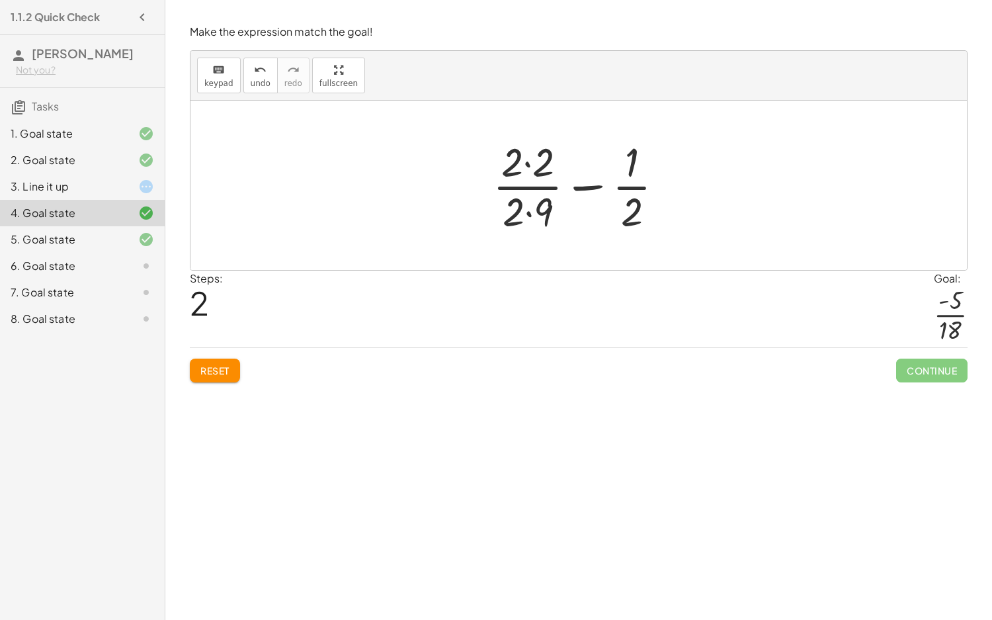
click at [528, 175] on div at bounding box center [583, 185] width 195 height 102
click at [528, 158] on div at bounding box center [583, 185] width 195 height 102
click at [538, 230] on div at bounding box center [583, 185] width 192 height 102
click at [538, 230] on div at bounding box center [584, 185] width 180 height 102
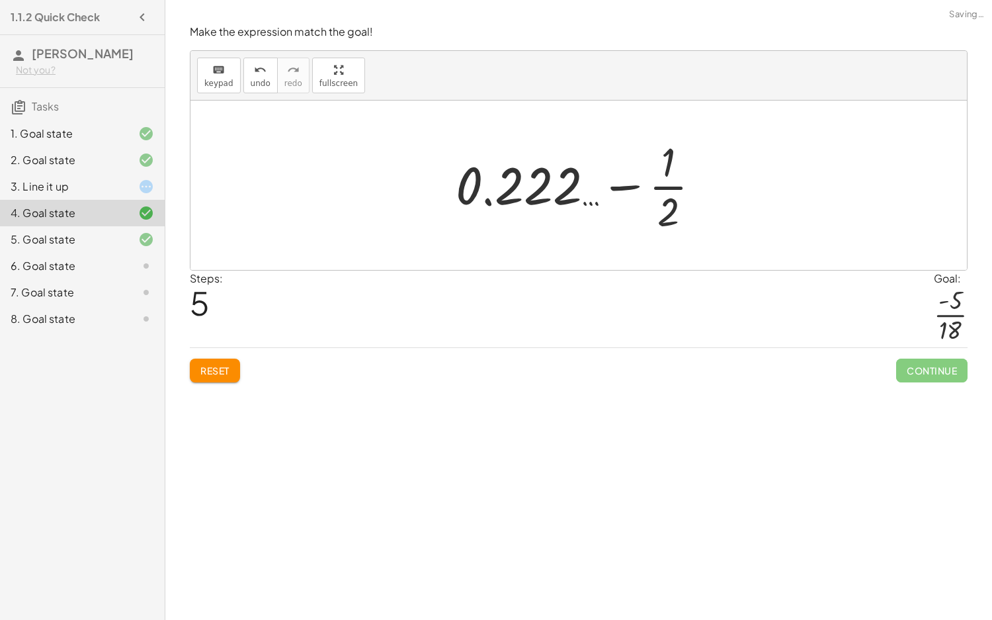
click at [659, 194] on div at bounding box center [583, 185] width 269 height 102
click at [235, 376] on button "Reset" at bounding box center [215, 370] width 50 height 24
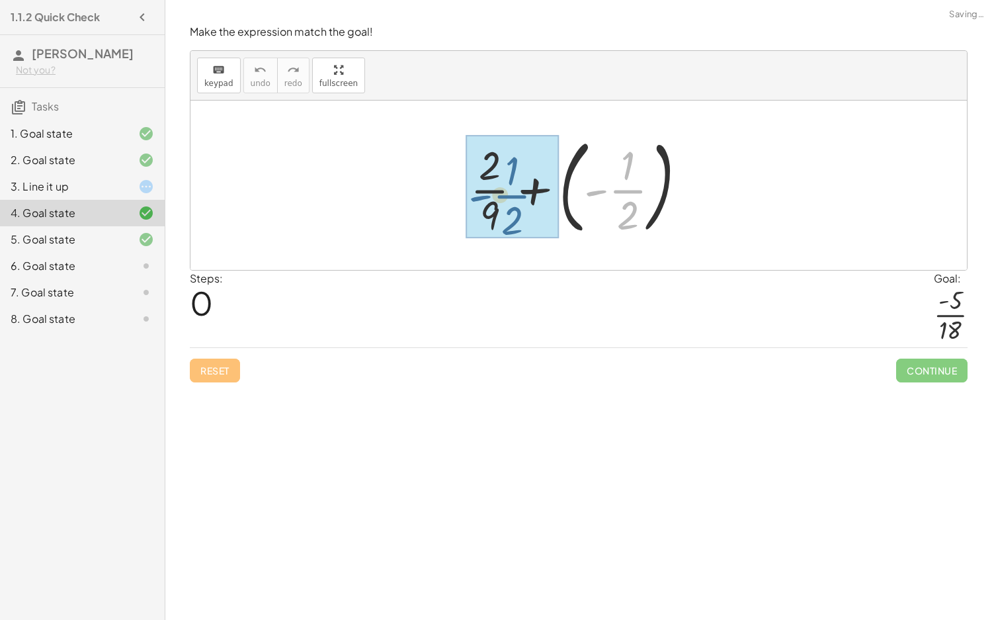
drag, startPoint x: 635, startPoint y: 193, endPoint x: 517, endPoint y: 199, distance: 118.5
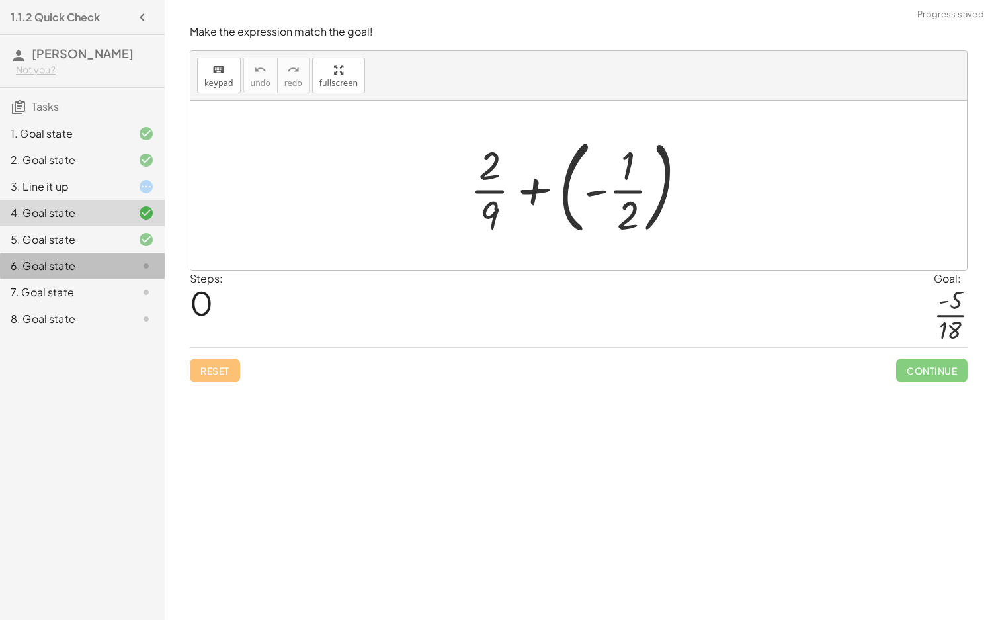
click at [58, 272] on div "6. Goal state" at bounding box center [64, 266] width 106 height 16
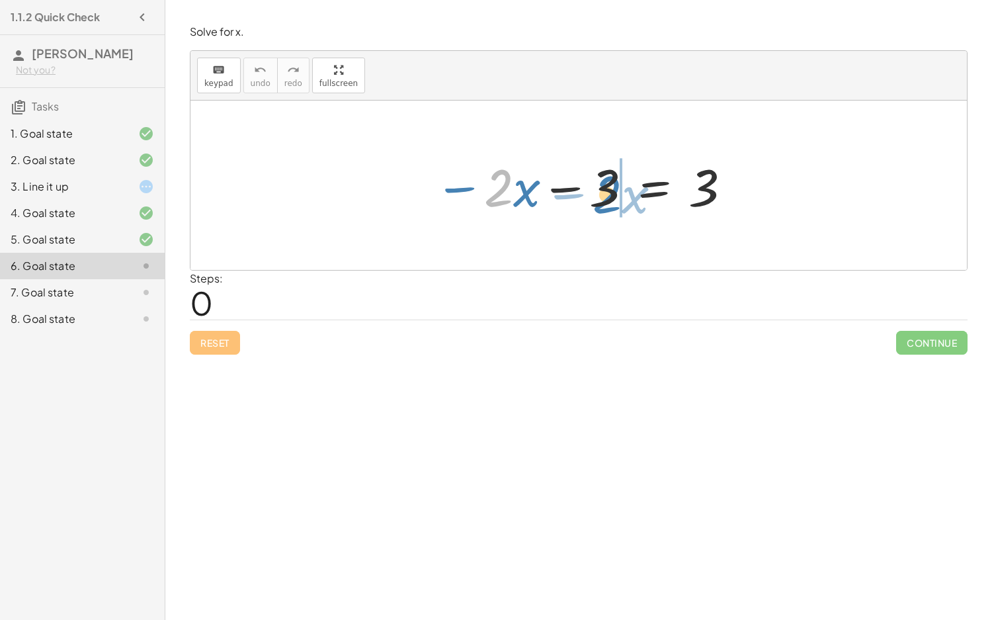
drag, startPoint x: 499, startPoint y: 194, endPoint x: 608, endPoint y: 201, distance: 109.3
click at [608, 201] on div at bounding box center [584, 185] width 312 height 68
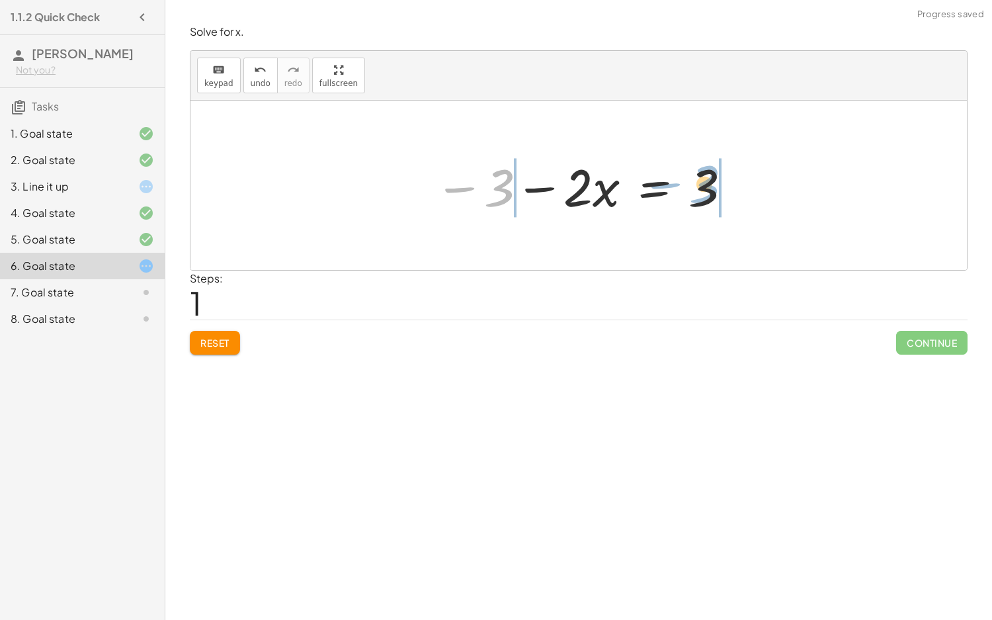
drag, startPoint x: 483, startPoint y: 203, endPoint x: 689, endPoint y: 199, distance: 205.1
click at [689, 199] on div at bounding box center [584, 185] width 312 height 68
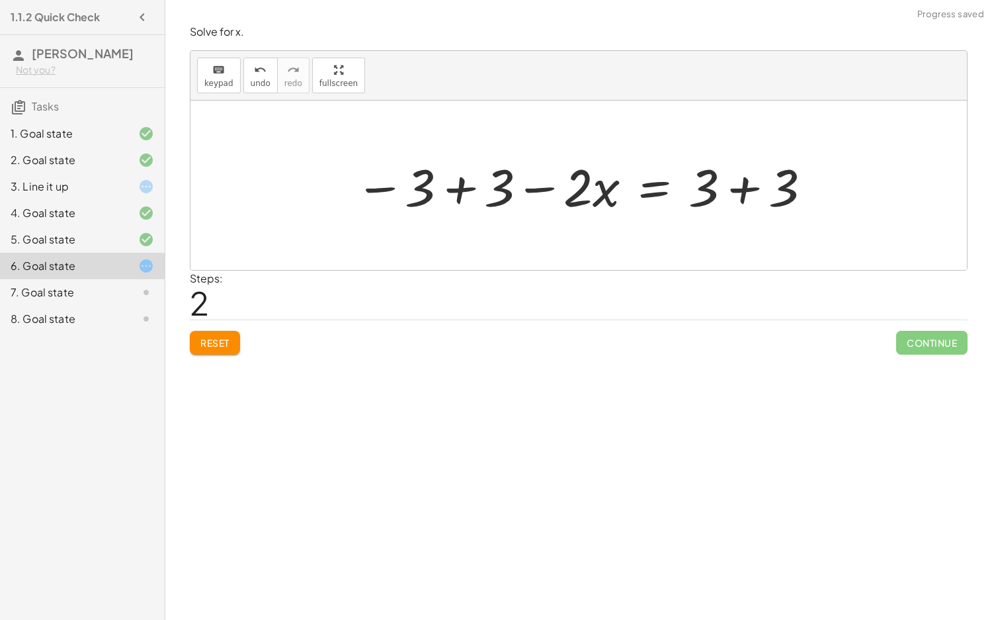
click at [478, 197] on div at bounding box center [584, 185] width 471 height 68
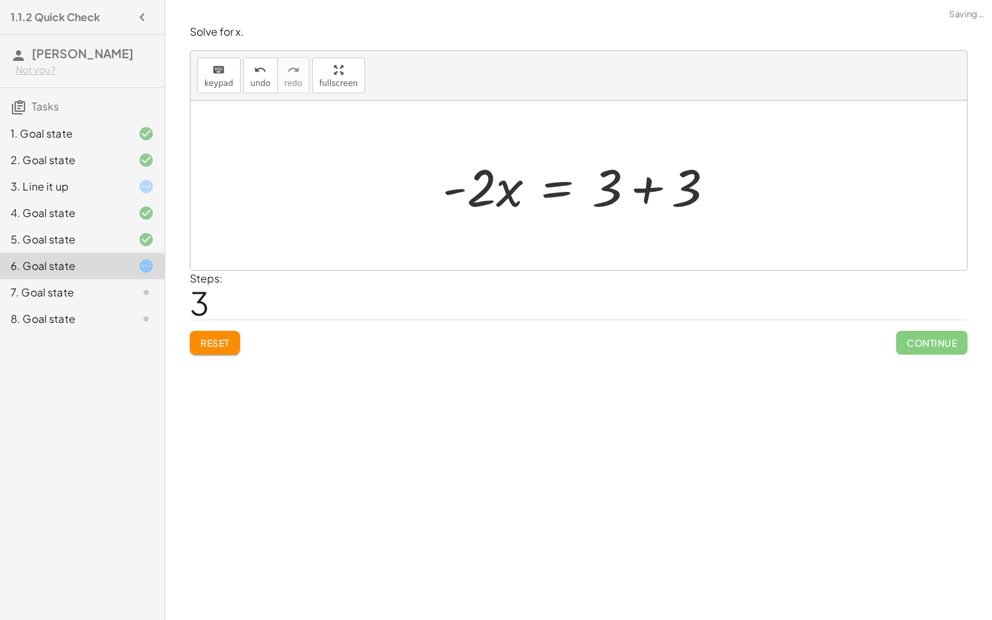
click at [637, 188] on div at bounding box center [584, 185] width 296 height 68
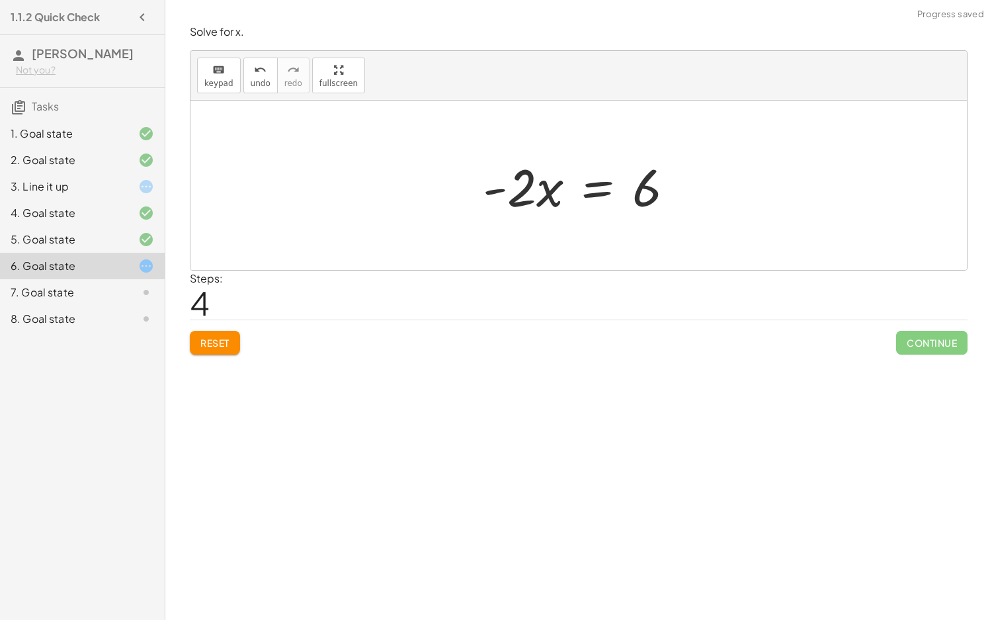
click at [526, 190] on div at bounding box center [583, 185] width 215 height 68
drag, startPoint x: 521, startPoint y: 196, endPoint x: 538, endPoint y: 202, distance: 17.6
click at [532, 204] on div at bounding box center [583, 185] width 215 height 68
click at [587, 195] on div at bounding box center [583, 185] width 215 height 68
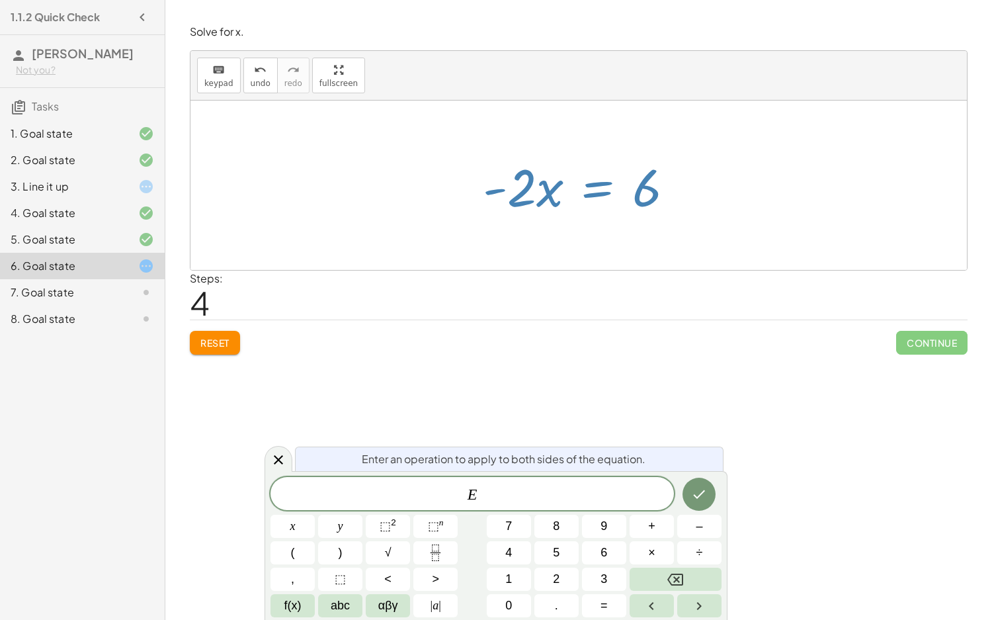
click at [552, 489] on span "E ​" at bounding box center [472, 494] width 403 height 19
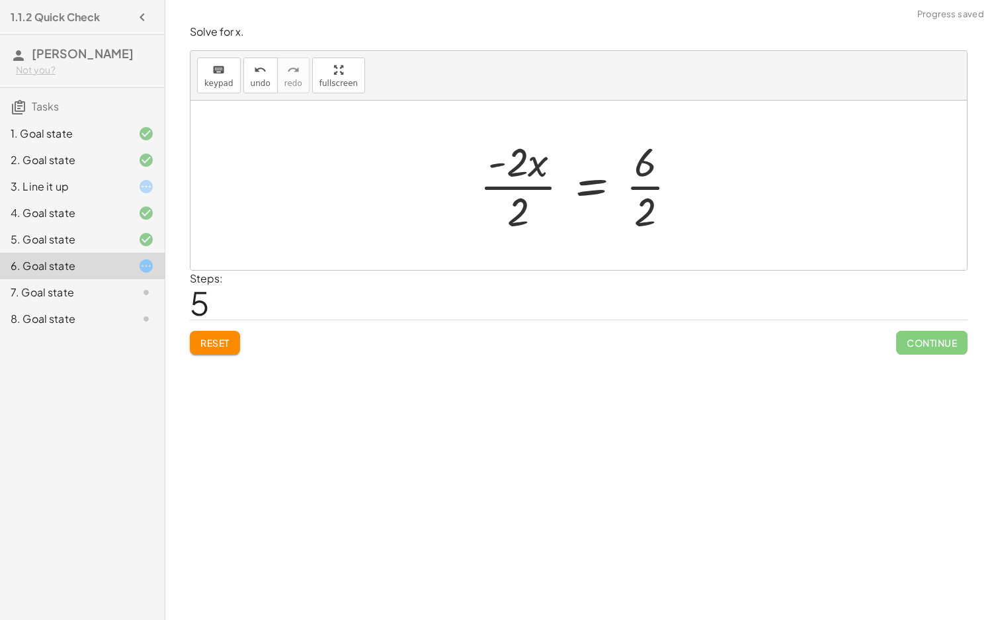
click at [499, 190] on div at bounding box center [584, 185] width 222 height 102
click at [636, 190] on div at bounding box center [584, 185] width 214 height 102
click at [196, 347] on button "Reset" at bounding box center [215, 343] width 50 height 24
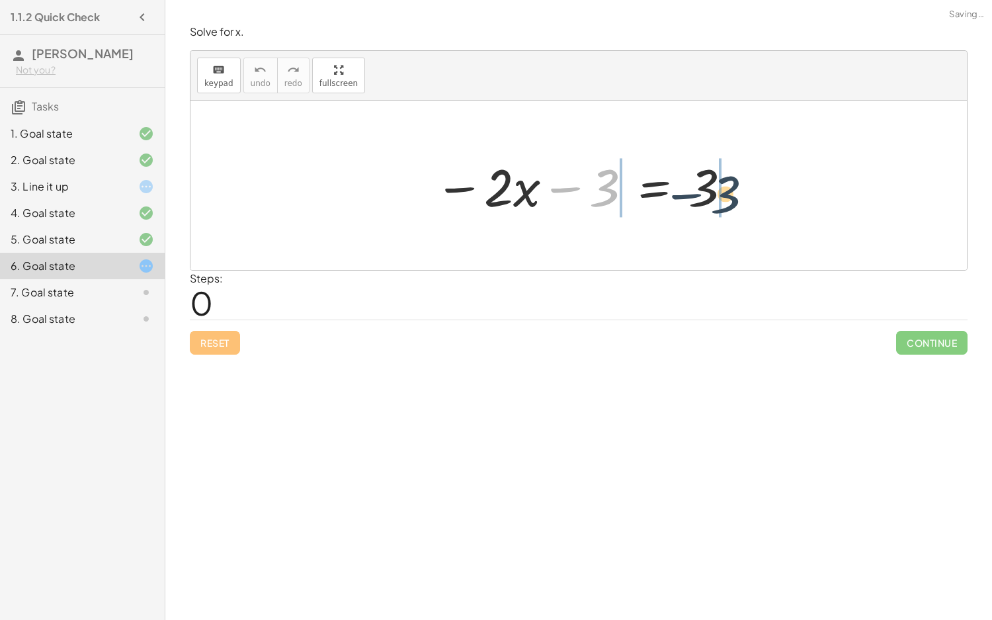
drag, startPoint x: 610, startPoint y: 188, endPoint x: 720, endPoint y: 192, distance: 109.2
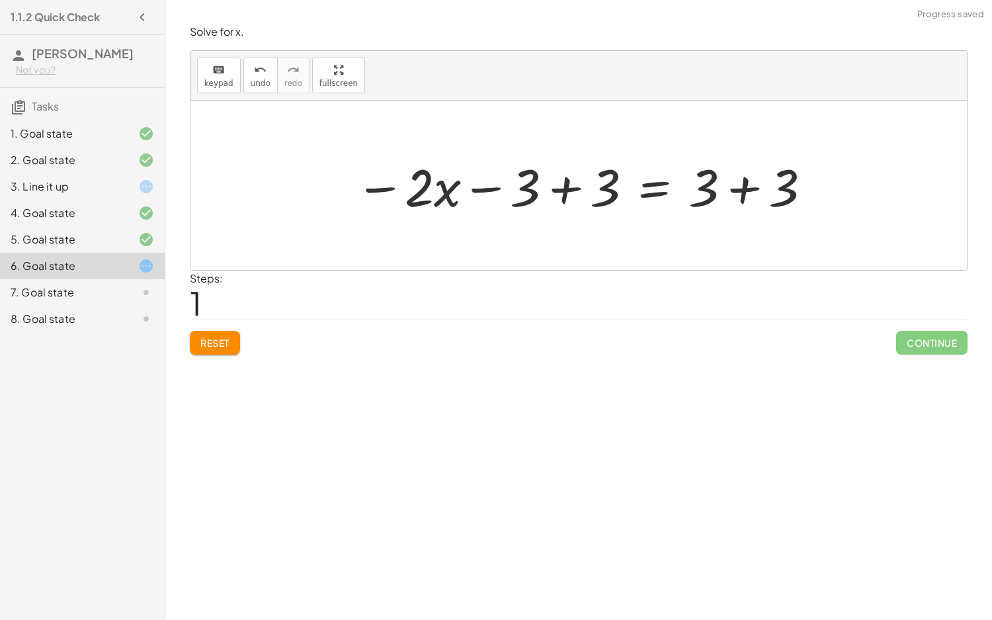
click at [536, 186] on div at bounding box center [584, 185] width 471 height 68
drag, startPoint x: 726, startPoint y: 190, endPoint x: 657, endPoint y: 197, distance: 69.8
click at [726, 190] on div at bounding box center [584, 185] width 471 height 68
click at [563, 190] on div at bounding box center [544, 185] width 390 height 68
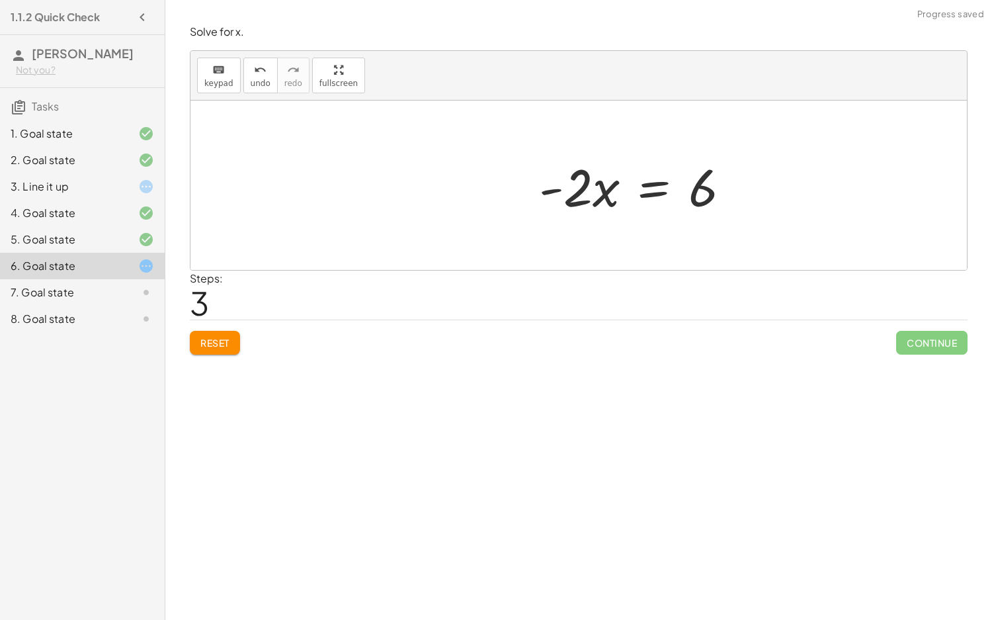
click at [651, 187] on div at bounding box center [639, 185] width 215 height 68
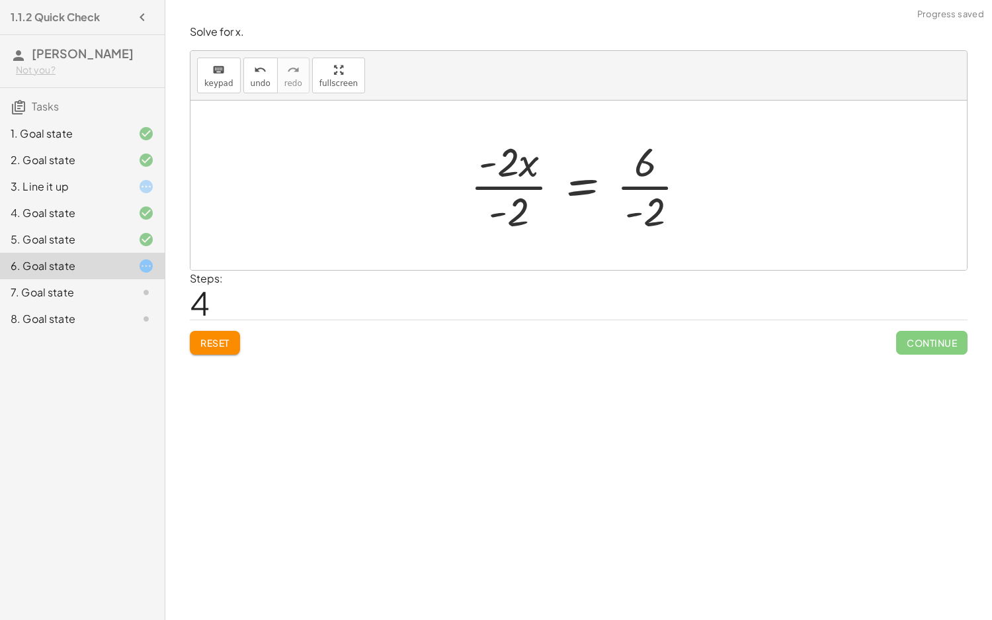
click at [519, 194] on div at bounding box center [584, 185] width 240 height 102
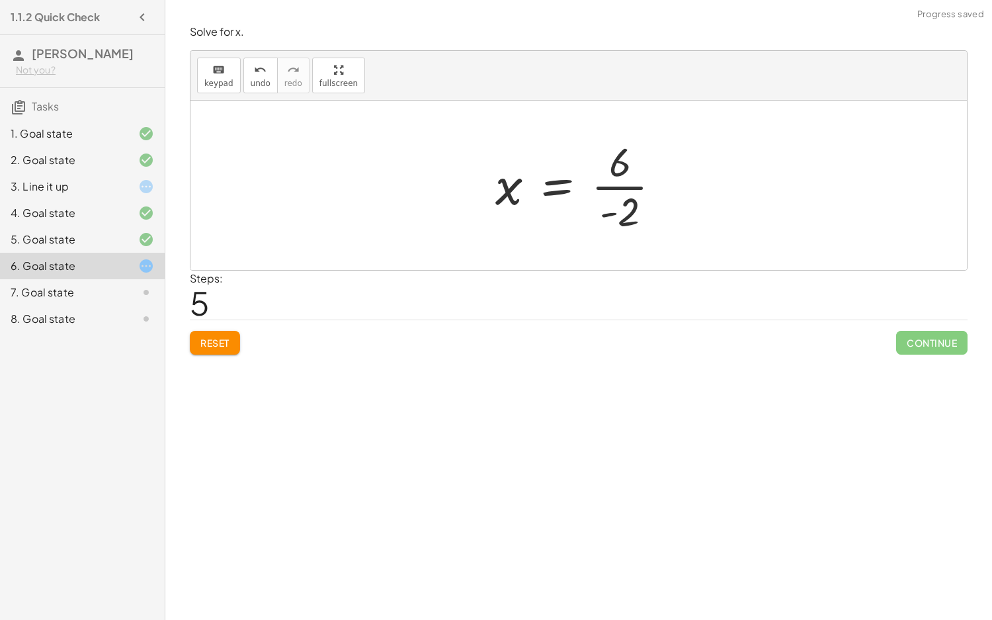
click at [623, 187] on div at bounding box center [583, 185] width 189 height 102
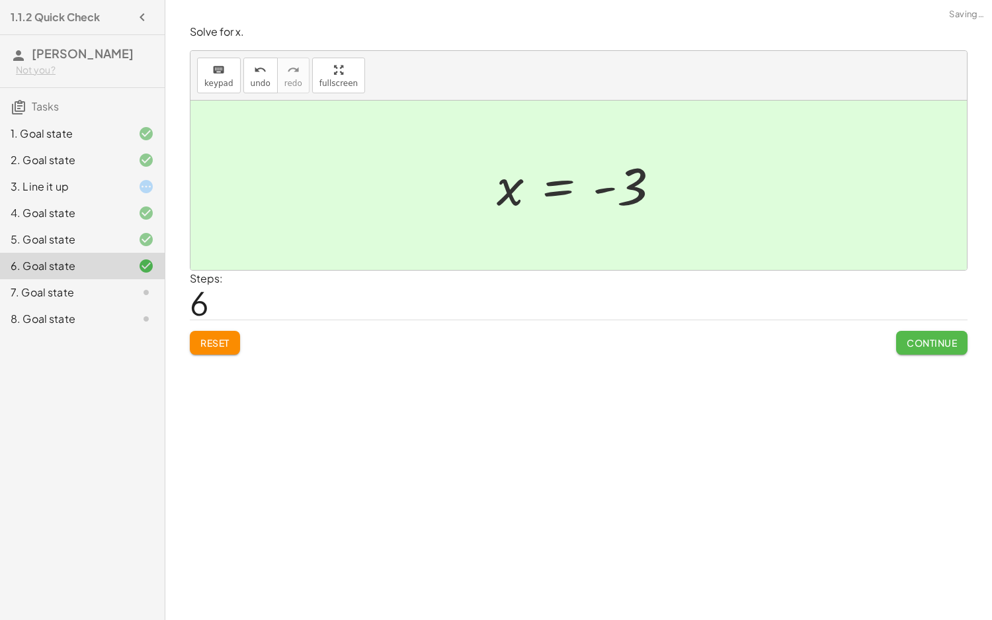
click at [942, 340] on span "Continue" at bounding box center [932, 343] width 50 height 12
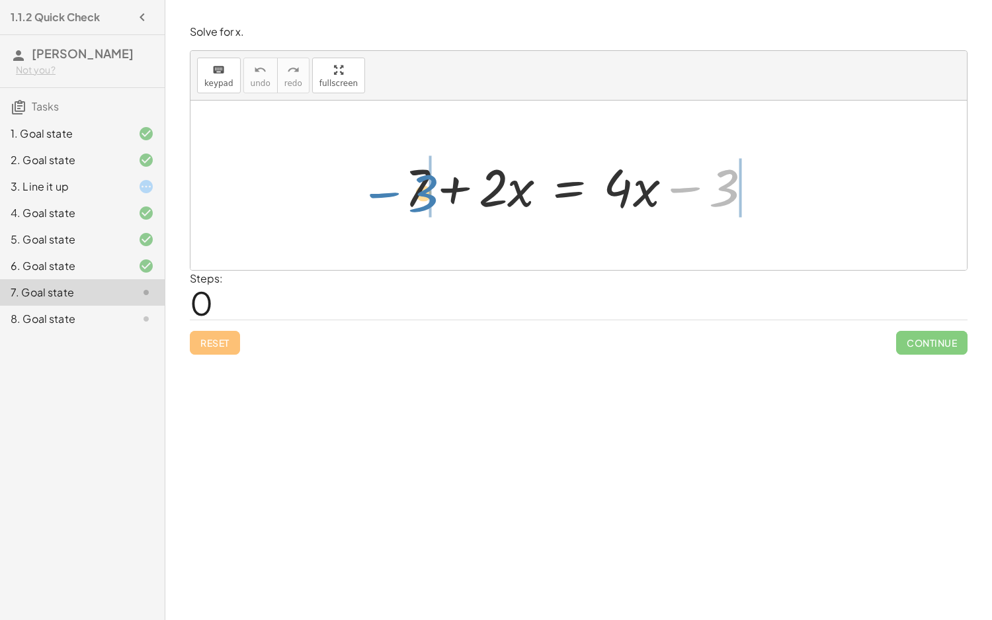
drag, startPoint x: 720, startPoint y: 188, endPoint x: 419, endPoint y: 193, distance: 301.0
click at [419, 193] on div at bounding box center [583, 185] width 371 height 68
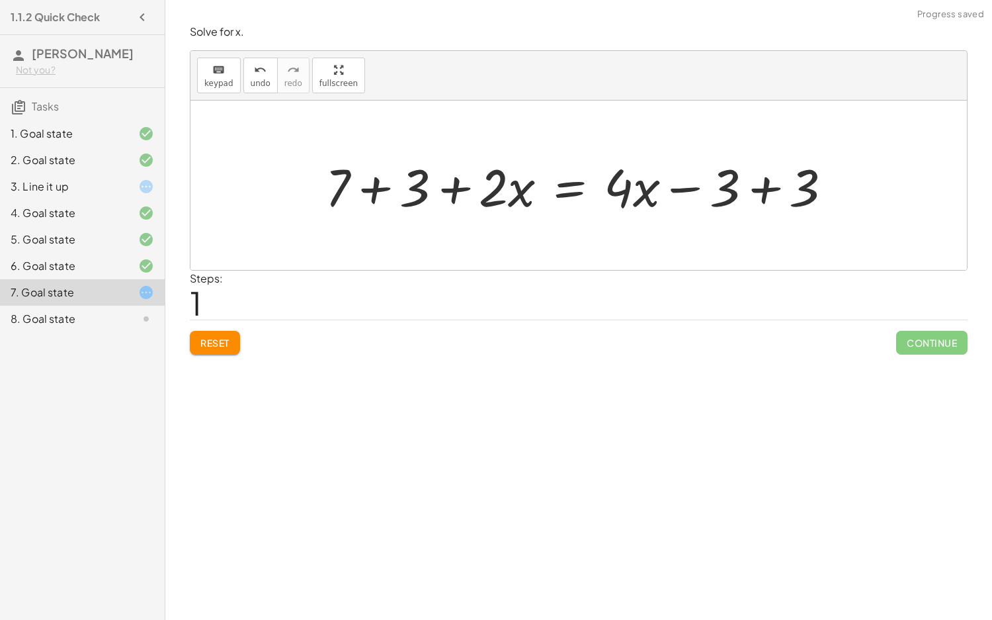
click at [393, 190] on div at bounding box center [584, 185] width 530 height 68
click at [752, 188] on div at bounding box center [613, 185] width 471 height 68
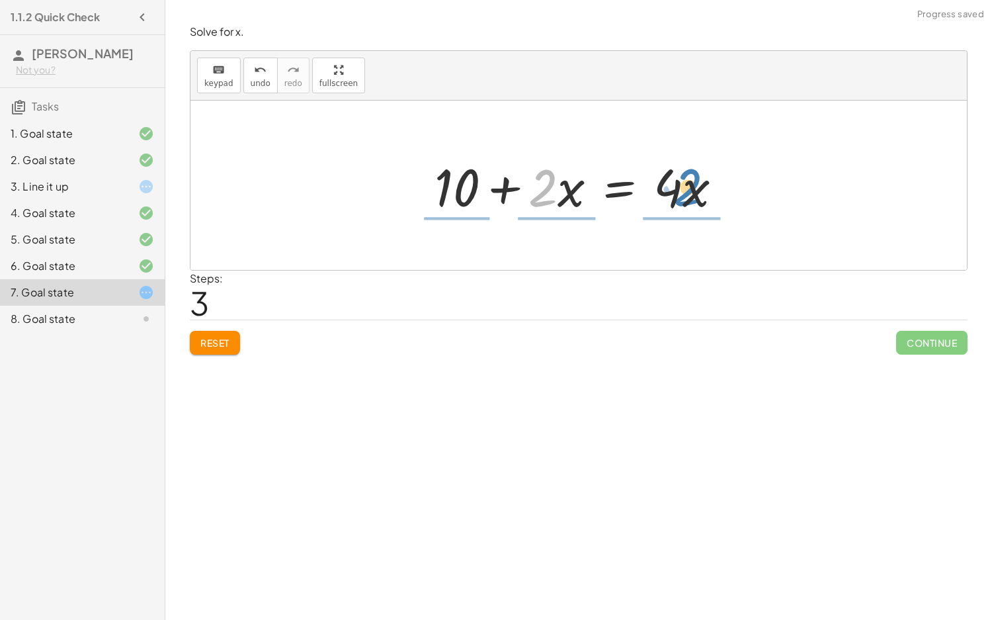
drag, startPoint x: 502, startPoint y: 196, endPoint x: 642, endPoint y: 198, distance: 140.2
click at [642, 198] on div at bounding box center [584, 185] width 312 height 68
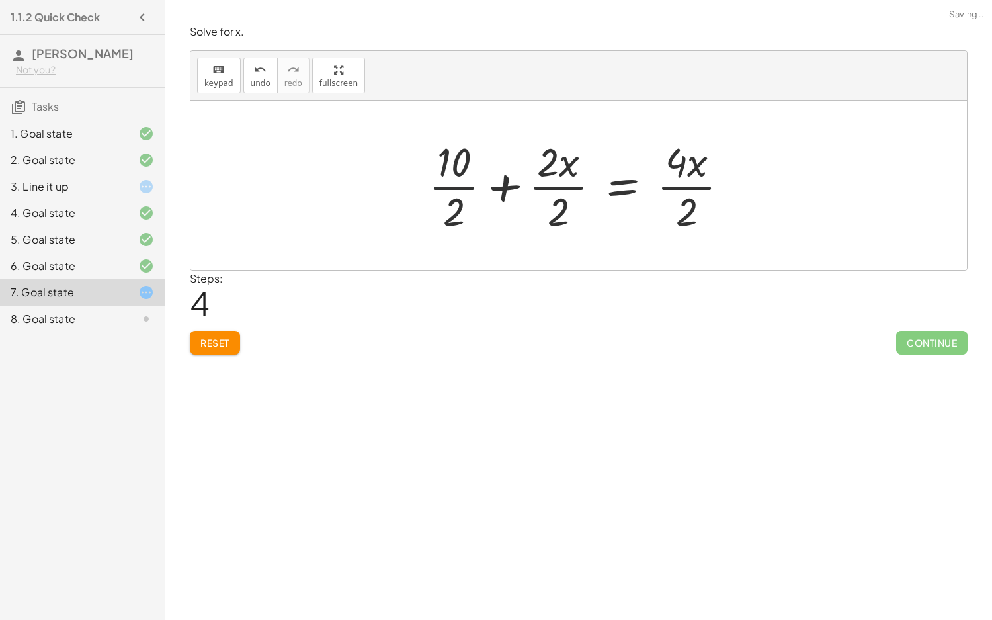
click at [460, 185] on div at bounding box center [584, 185] width 324 height 102
click at [554, 190] on div at bounding box center [595, 185] width 302 height 102
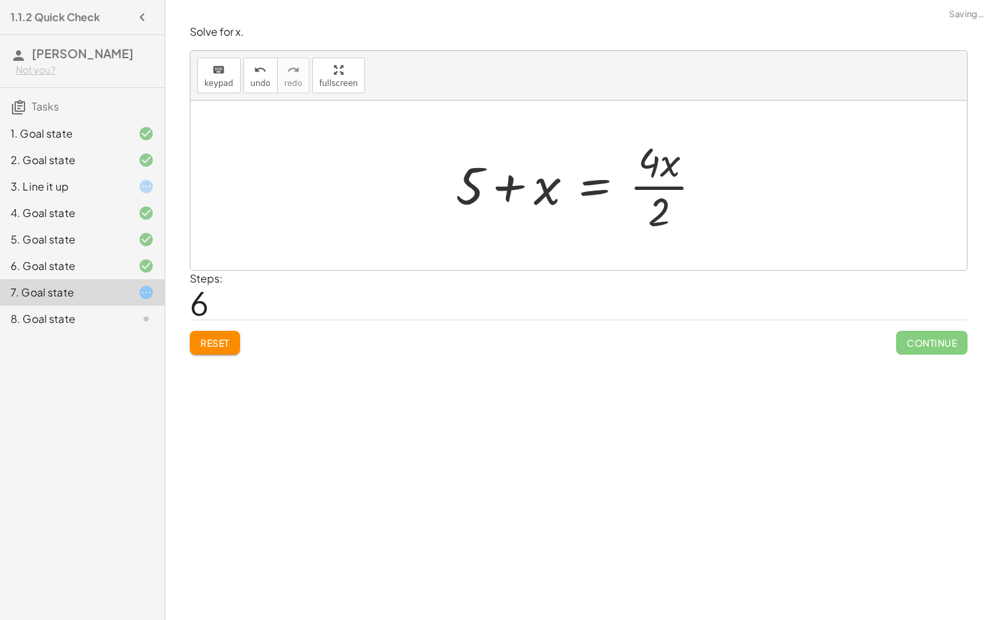
click at [674, 187] on div at bounding box center [583, 185] width 269 height 102
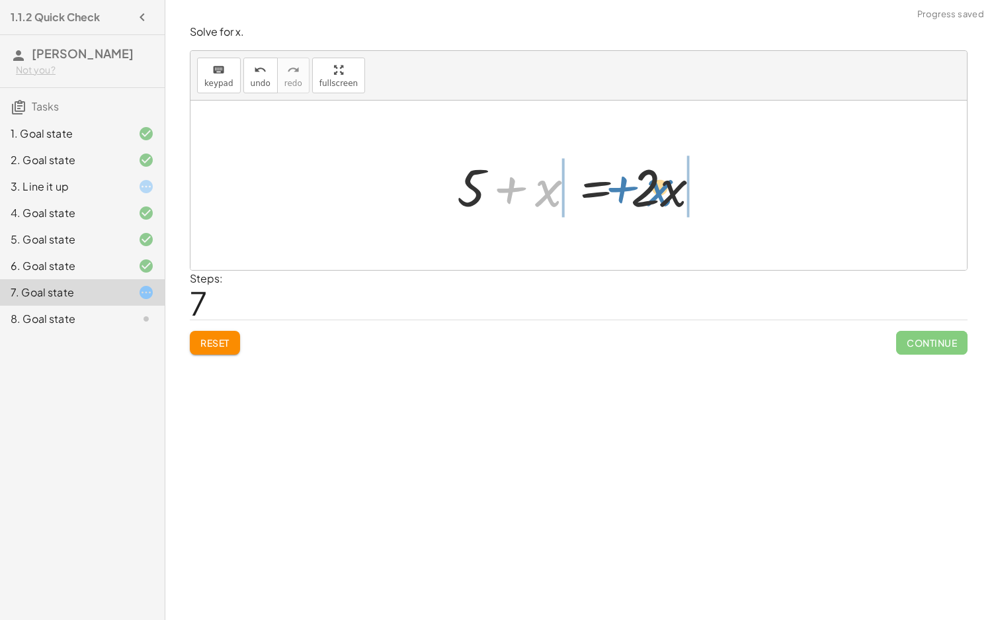
drag, startPoint x: 540, startPoint y: 201, endPoint x: 651, endPoint y: 200, distance: 111.8
click at [651, 200] on div at bounding box center [583, 185] width 267 height 68
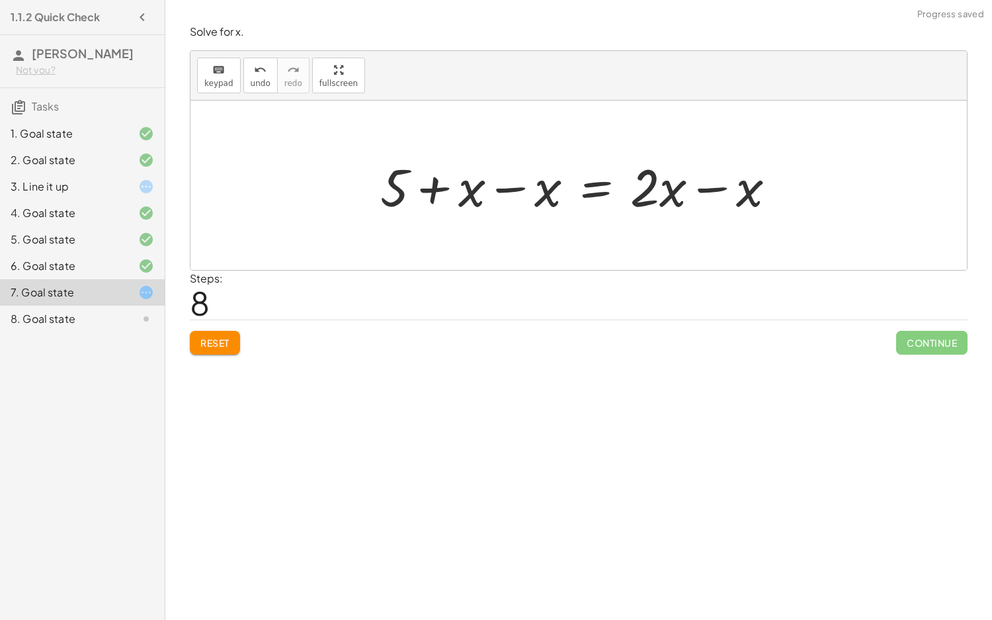
drag, startPoint x: 524, startPoint y: 194, endPoint x: 517, endPoint y: 190, distance: 8.3
click at [517, 190] on div at bounding box center [583, 185] width 419 height 68
click at [509, 191] on div at bounding box center [583, 185] width 419 height 68
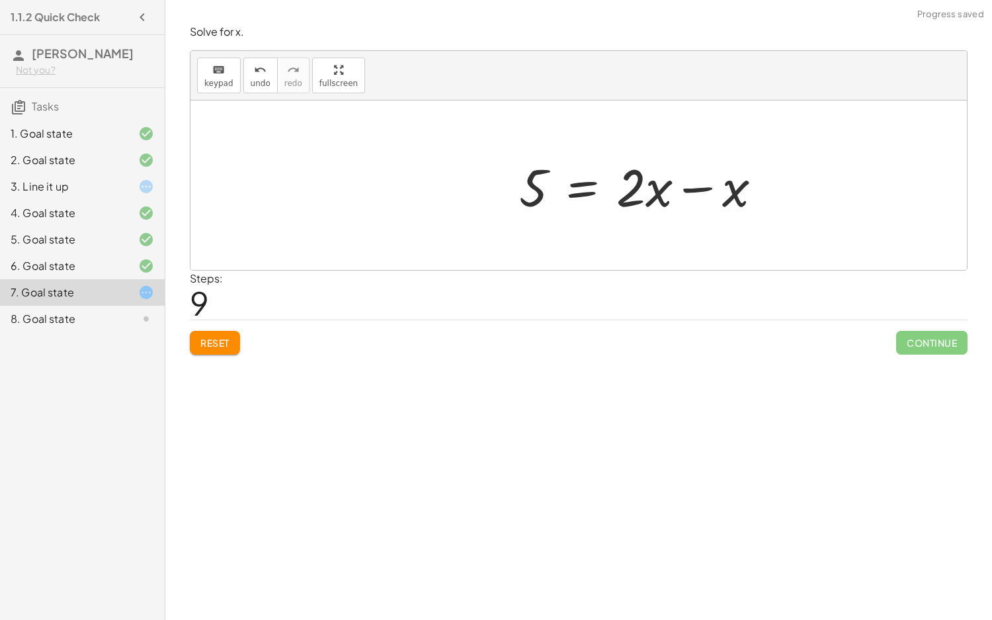
click at [710, 188] on div at bounding box center [646, 185] width 267 height 68
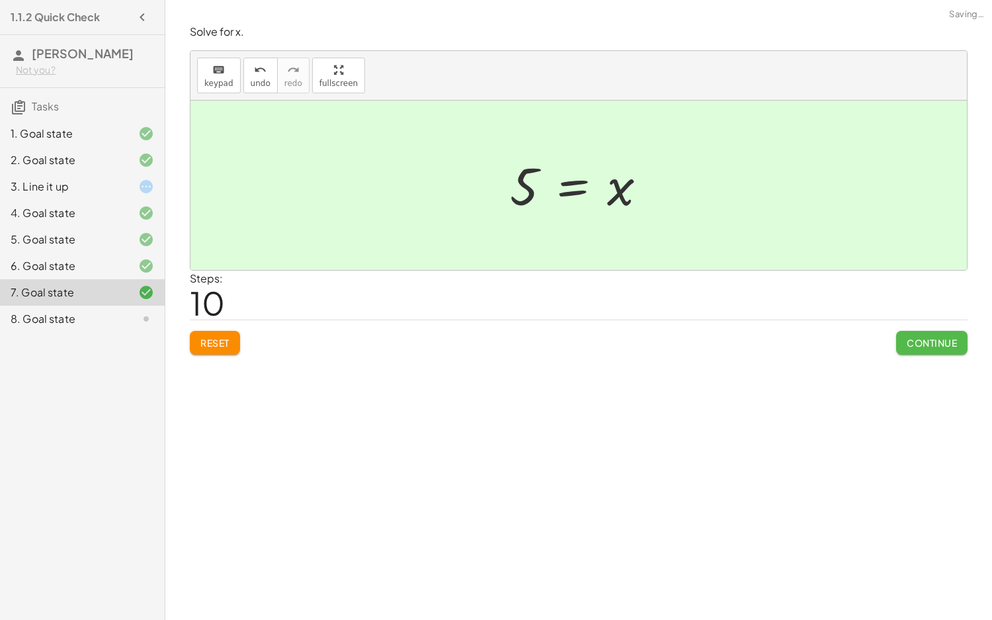
click at [935, 351] on button "Continue" at bounding box center [931, 343] width 71 height 24
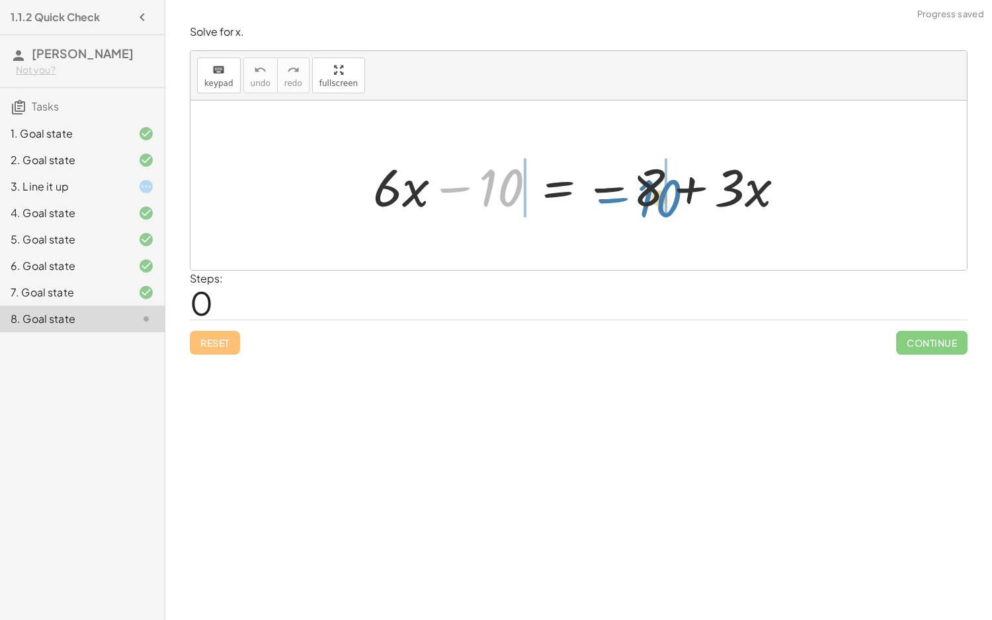
drag, startPoint x: 479, startPoint y: 191, endPoint x: 622, endPoint y: 196, distance: 142.9
click at [622, 196] on div at bounding box center [583, 185] width 435 height 68
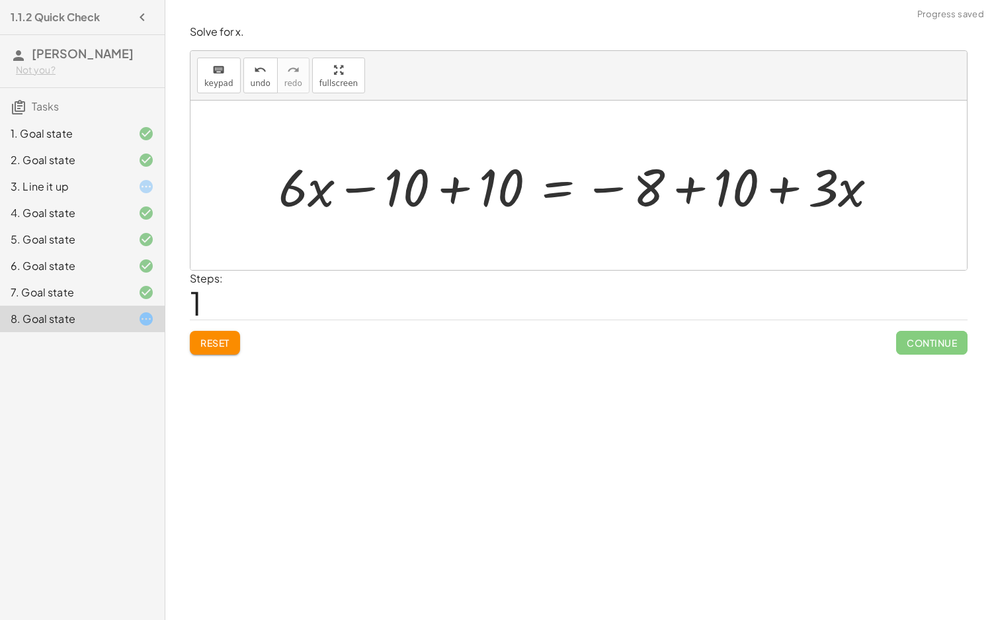
click at [435, 187] on div at bounding box center [584, 185] width 624 height 68
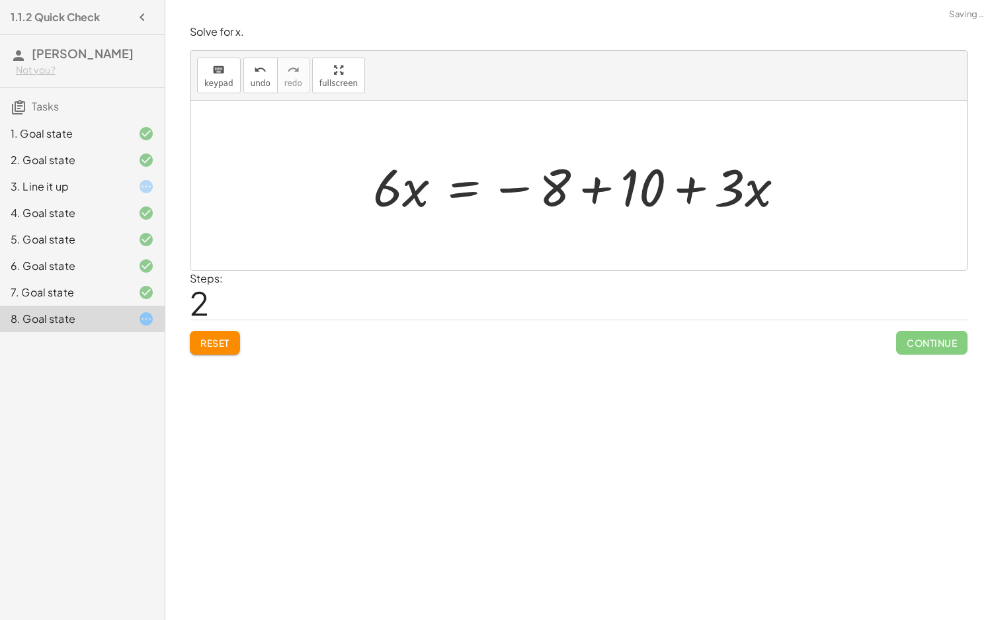
click at [589, 188] on div at bounding box center [583, 185] width 435 height 68
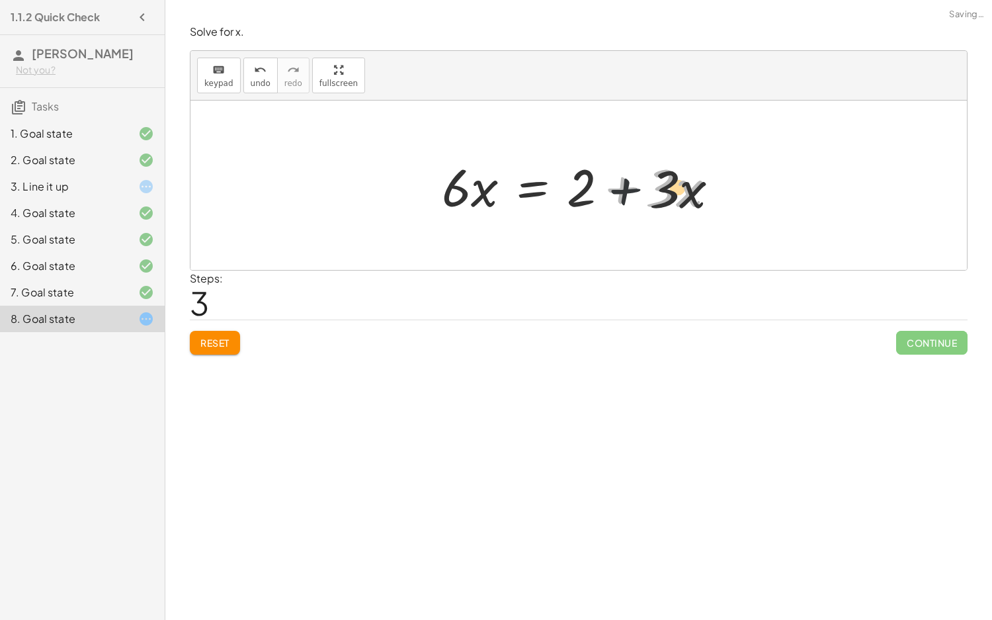
drag, startPoint x: 602, startPoint y: 192, endPoint x: 620, endPoint y: 197, distance: 19.1
click at [620, 197] on div at bounding box center [584, 185] width 298 height 68
drag, startPoint x: 657, startPoint y: 190, endPoint x: 472, endPoint y: 198, distance: 185.4
click at [472, 198] on div at bounding box center [584, 185] width 298 height 68
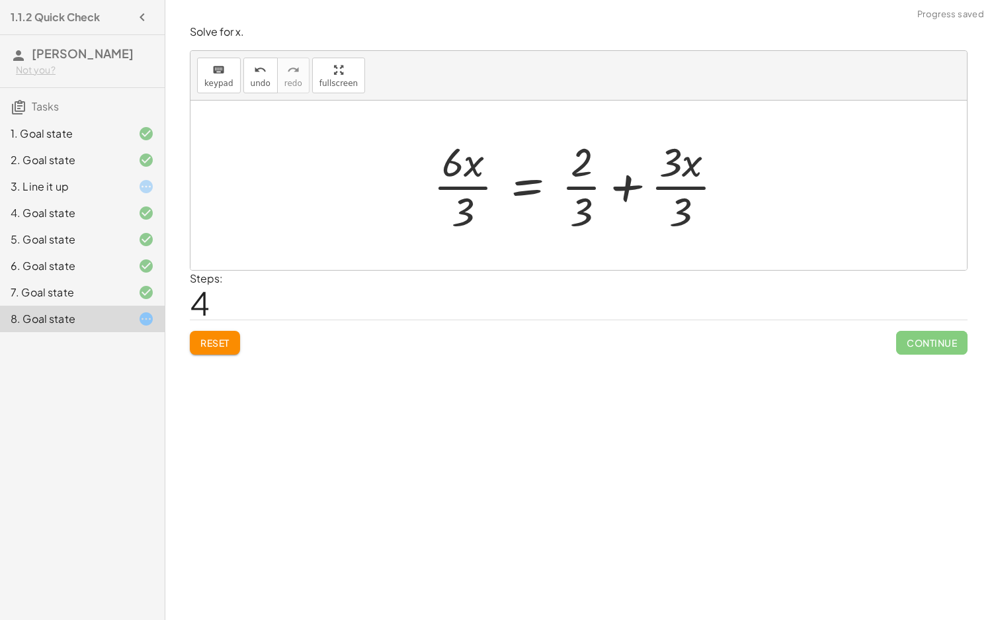
click at [461, 181] on div at bounding box center [584, 185] width 314 height 102
click at [587, 188] on div at bounding box center [584, 185] width 311 height 102
click at [675, 189] on div at bounding box center [584, 185] width 311 height 102
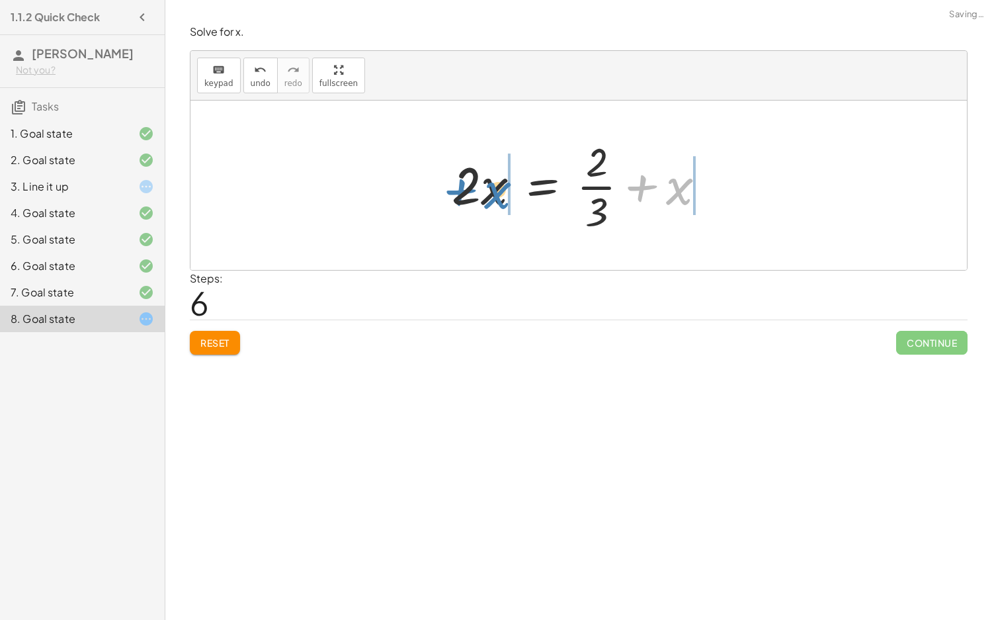
drag, startPoint x: 676, startPoint y: 190, endPoint x: 492, endPoint y: 194, distance: 183.9
click at [492, 194] on div at bounding box center [584, 185] width 278 height 102
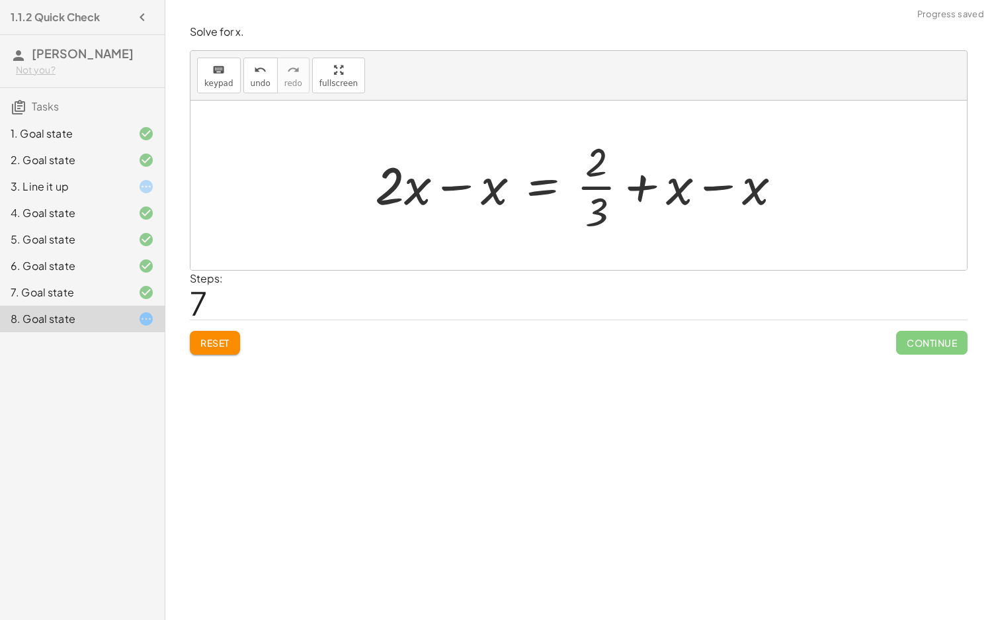
click at [458, 190] on div at bounding box center [583, 185] width 431 height 102
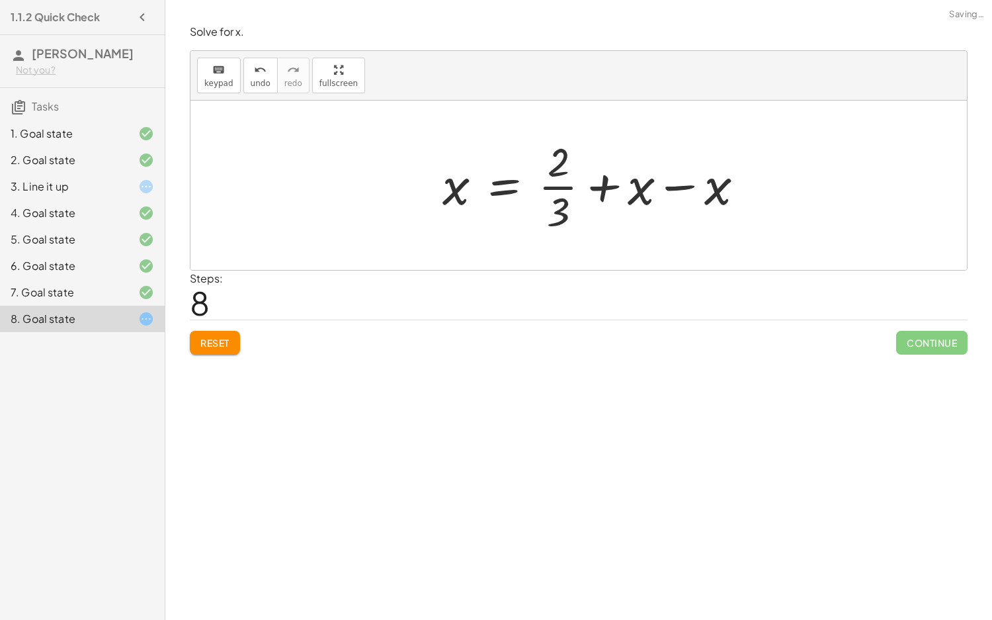
click at [710, 184] on div at bounding box center [598, 185] width 325 height 102
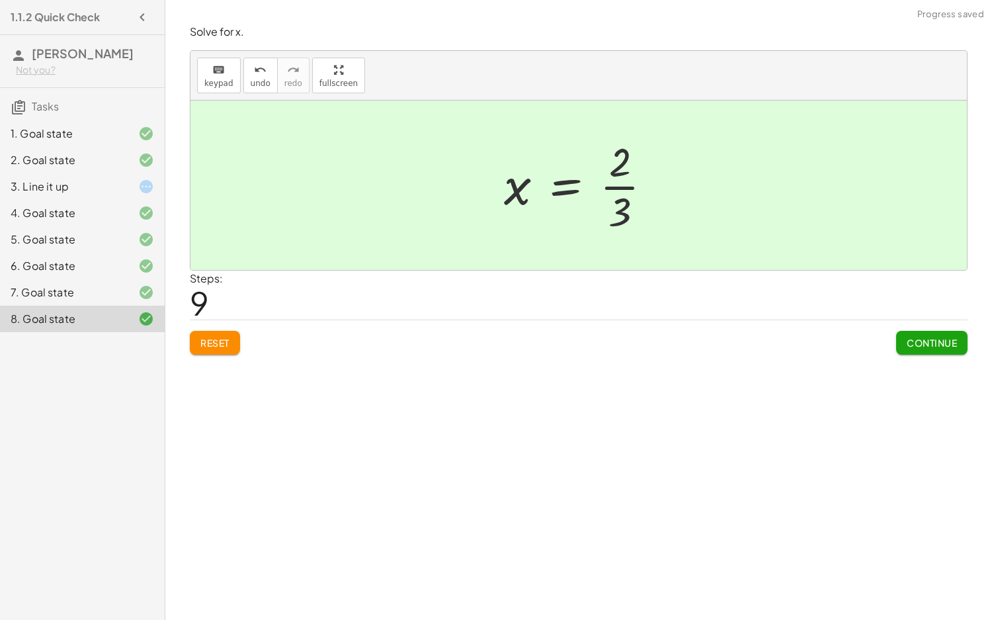
click at [936, 353] on button "Continue" at bounding box center [931, 343] width 71 height 24
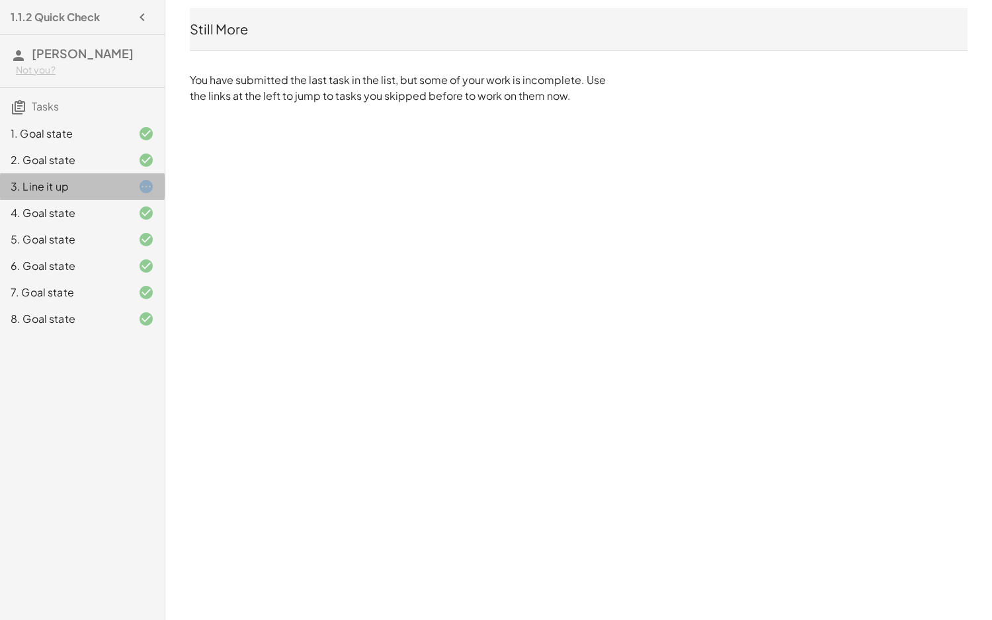
click at [110, 189] on div "3. Line it up" at bounding box center [64, 187] width 106 height 16
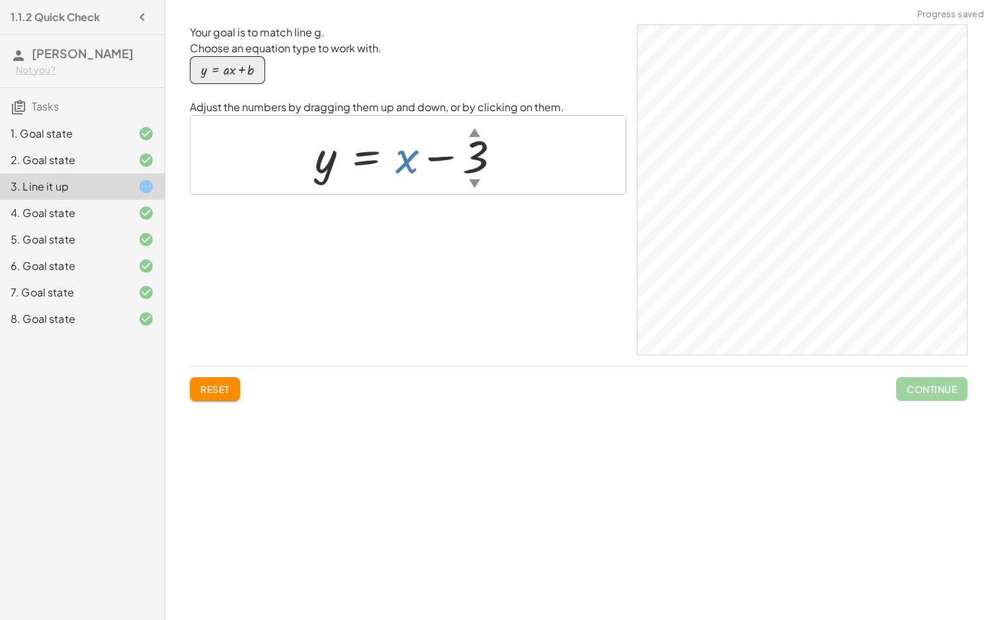
click at [416, 164] on div at bounding box center [413, 155] width 210 height 60
drag, startPoint x: 410, startPoint y: 169, endPoint x: 517, endPoint y: 282, distance: 155.8
click at [521, 282] on div "Your goal is to match line g. Choose an equation type to work with. y = + · a ·…" at bounding box center [408, 189] width 437 height 331
click at [427, 259] on div "Your goal is to match line g. Choose an equation type to work with. y = + · a ·…" at bounding box center [408, 189] width 437 height 331
click at [401, 157] on div at bounding box center [413, 155] width 210 height 60
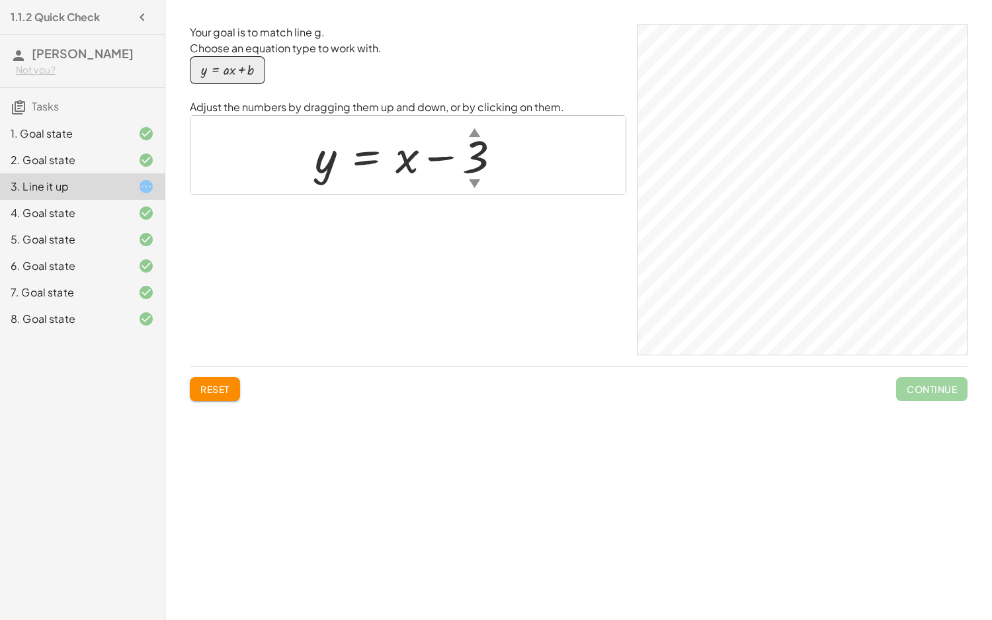
click at [38, 140] on div "1. Goal state" at bounding box center [64, 134] width 106 height 16
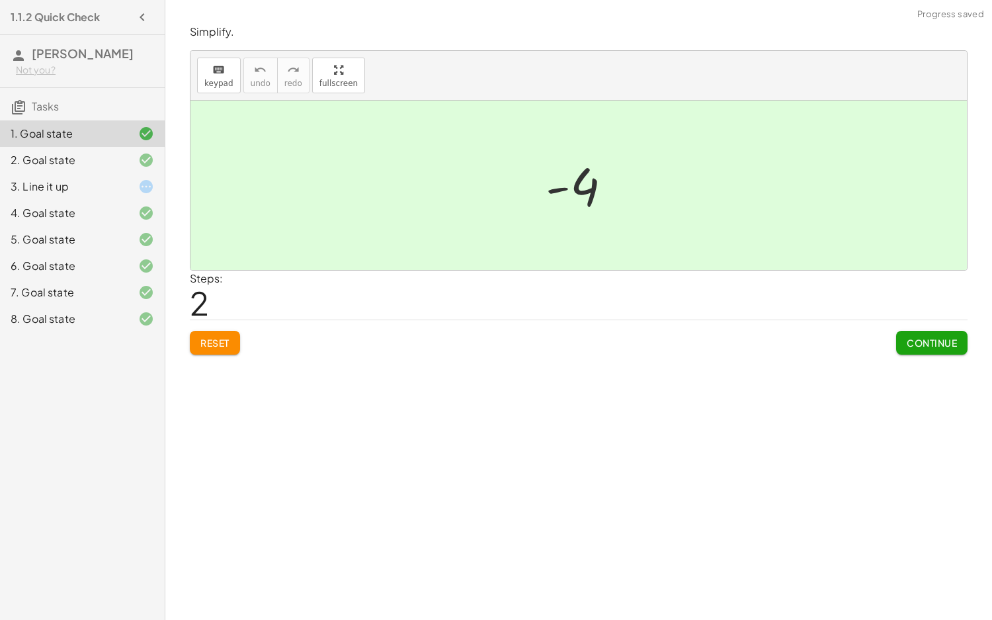
click at [138, 323] on icon at bounding box center [146, 319] width 16 height 16
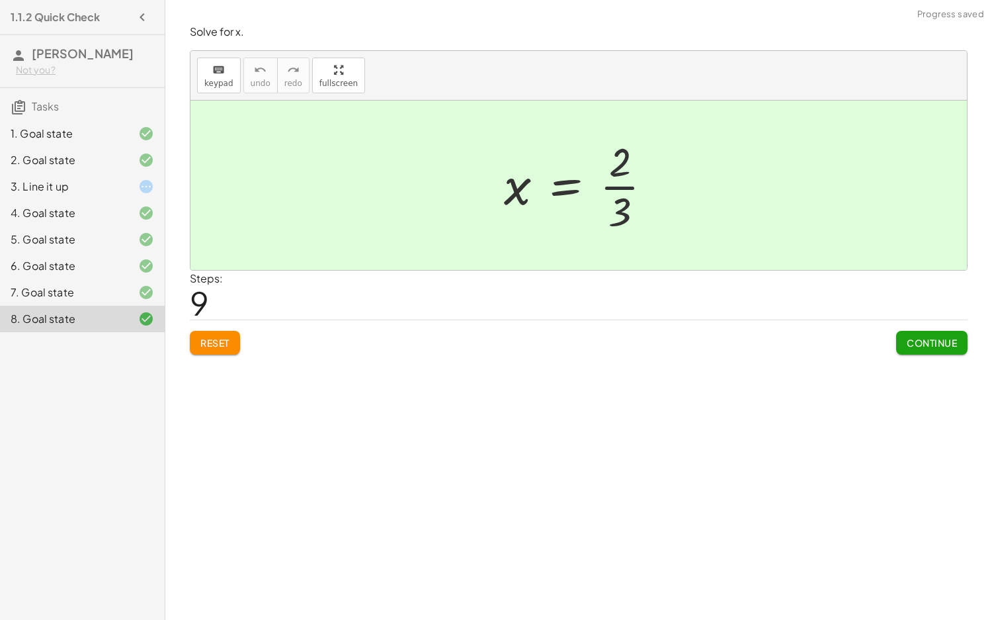
click at [957, 341] on button "Continue" at bounding box center [931, 343] width 71 height 24
